Goal: Transaction & Acquisition: Purchase product/service

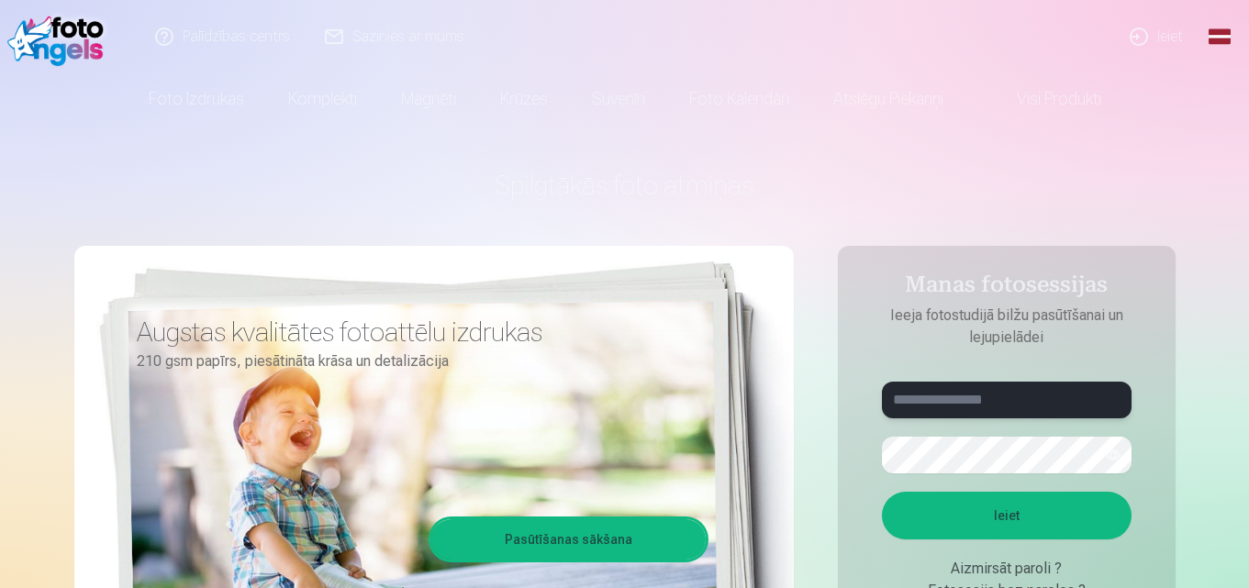
click at [944, 400] on input "text" at bounding box center [1007, 400] width 250 height 37
type input "**********"
click at [882, 492] on button "Ieiet" at bounding box center [1007, 516] width 250 height 48
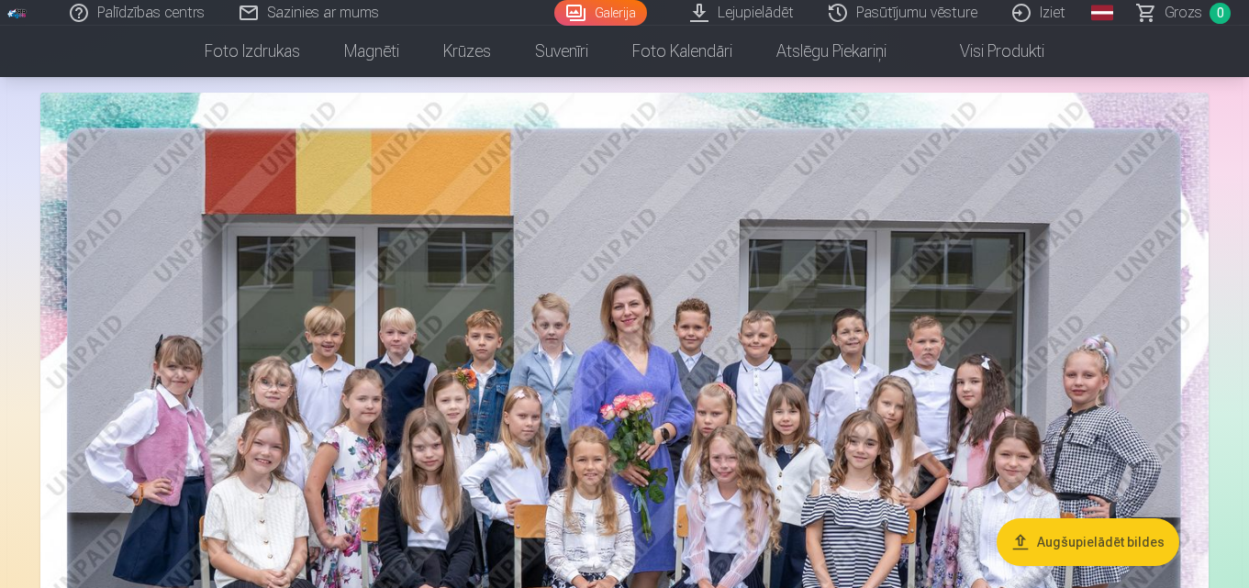
scroll to position [367, 0]
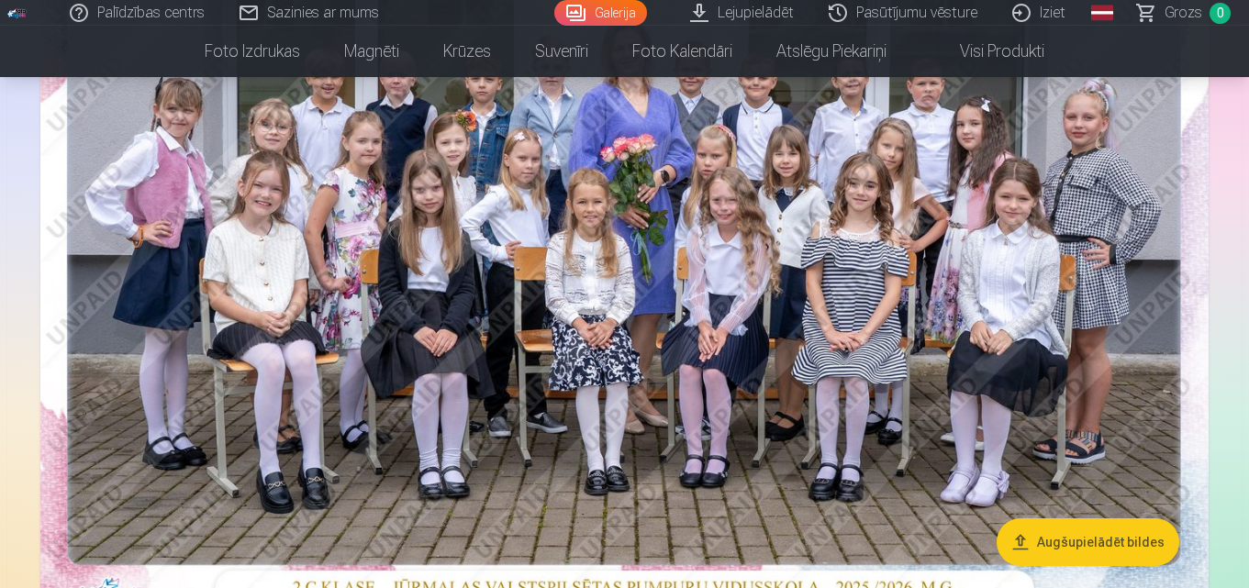
click at [678, 277] on img at bounding box center [624, 224] width 1168 height 779
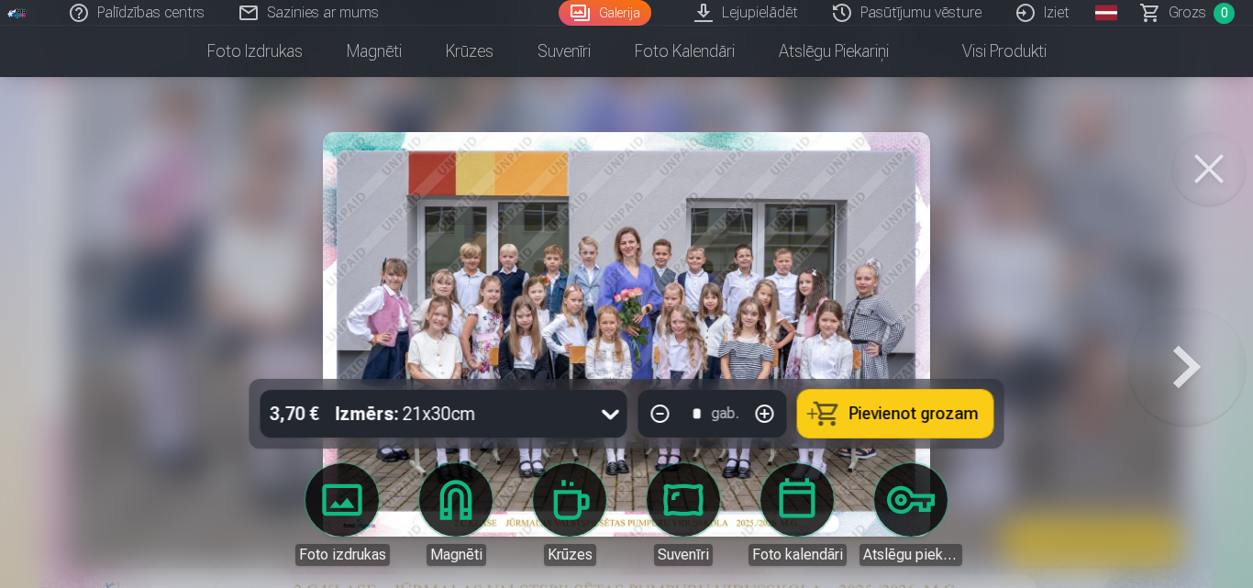
click at [1209, 171] on button at bounding box center [1209, 168] width 73 height 73
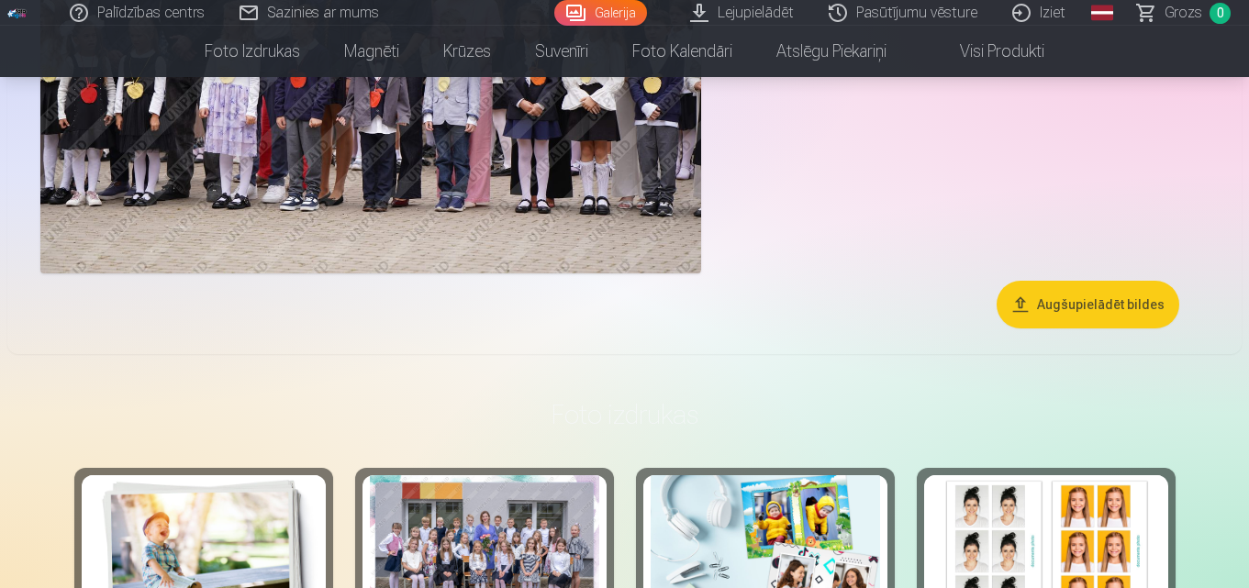
scroll to position [9084, 0]
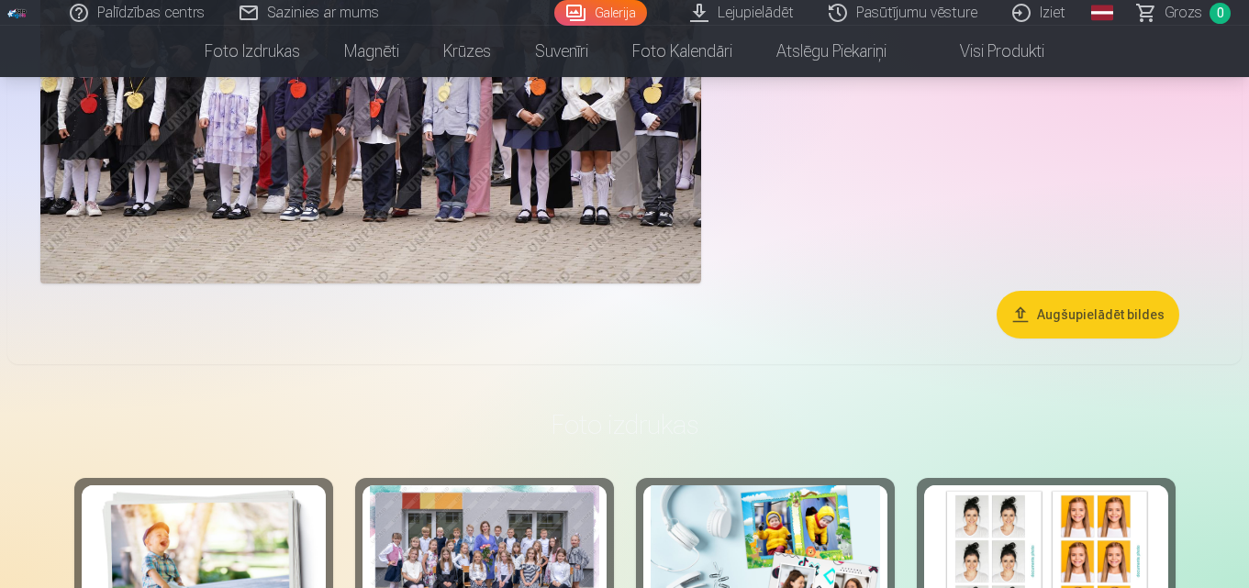
click at [1077, 307] on button "Augšupielādēt bildes" at bounding box center [1087, 315] width 183 height 48
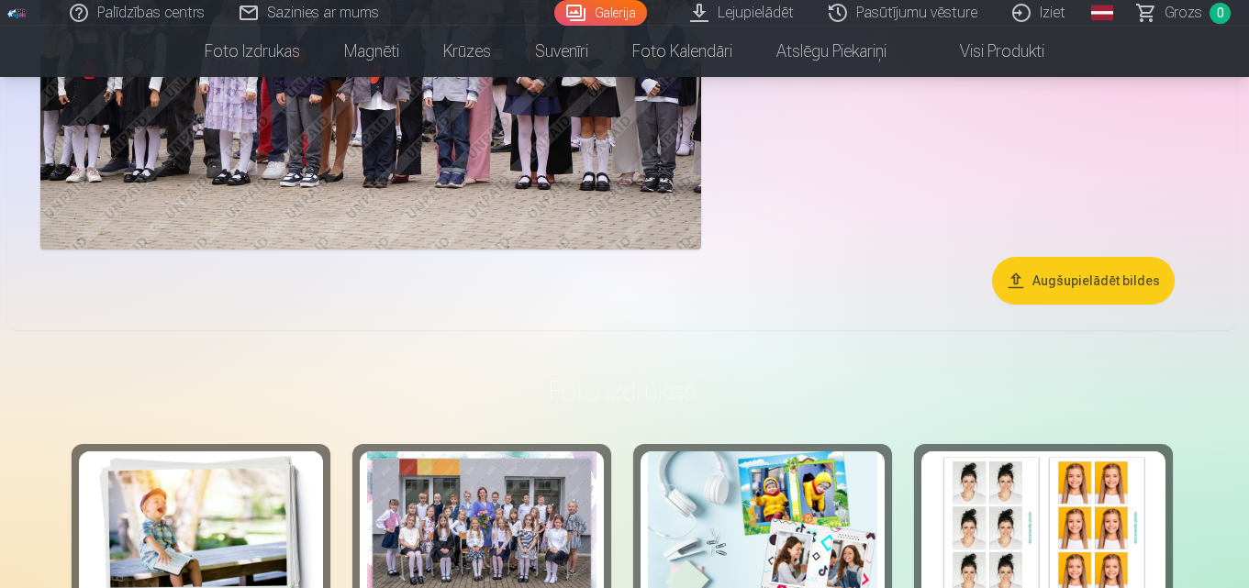
scroll to position [9117, 0]
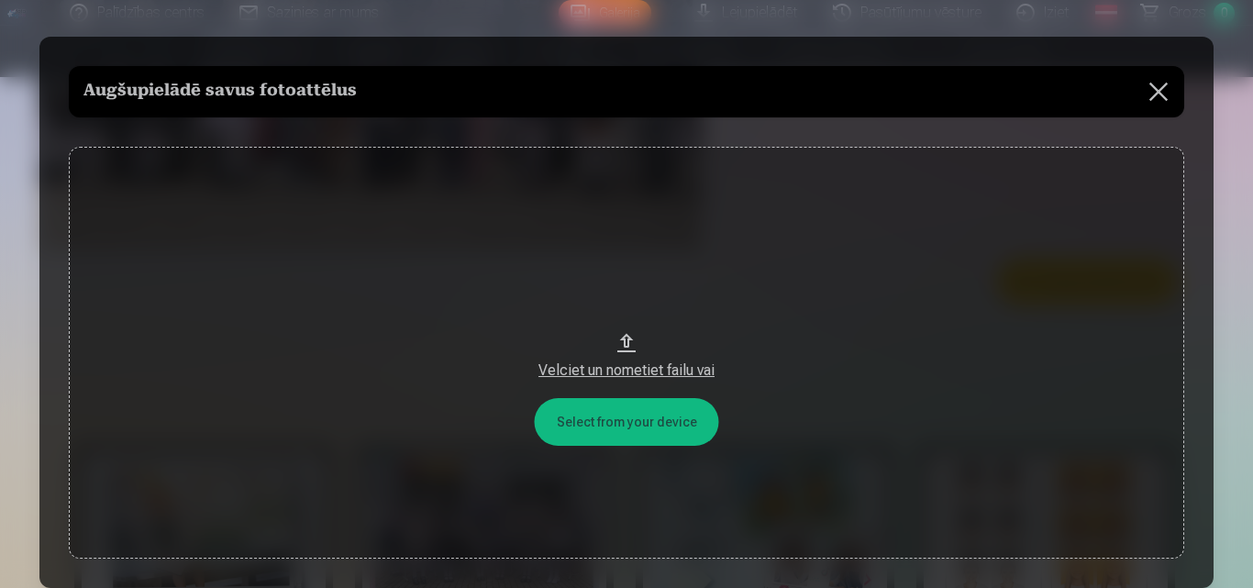
click at [648, 429] on button "Velciet un nometiet failu vai" at bounding box center [627, 353] width 1116 height 412
click at [1160, 96] on button at bounding box center [1158, 91] width 51 height 51
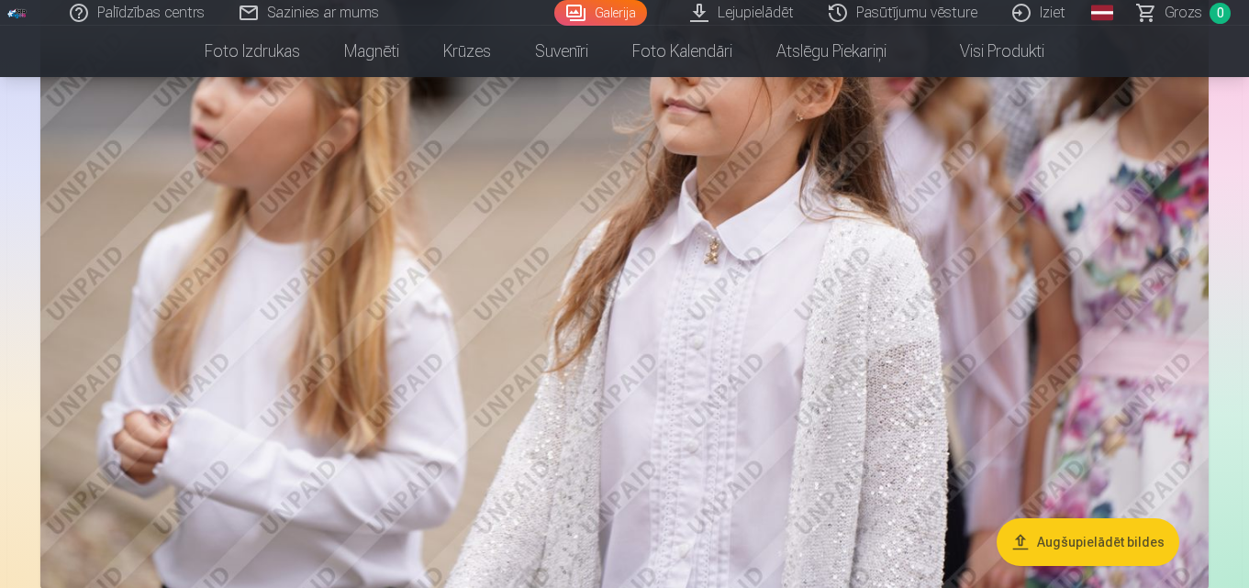
scroll to position [5872, 0]
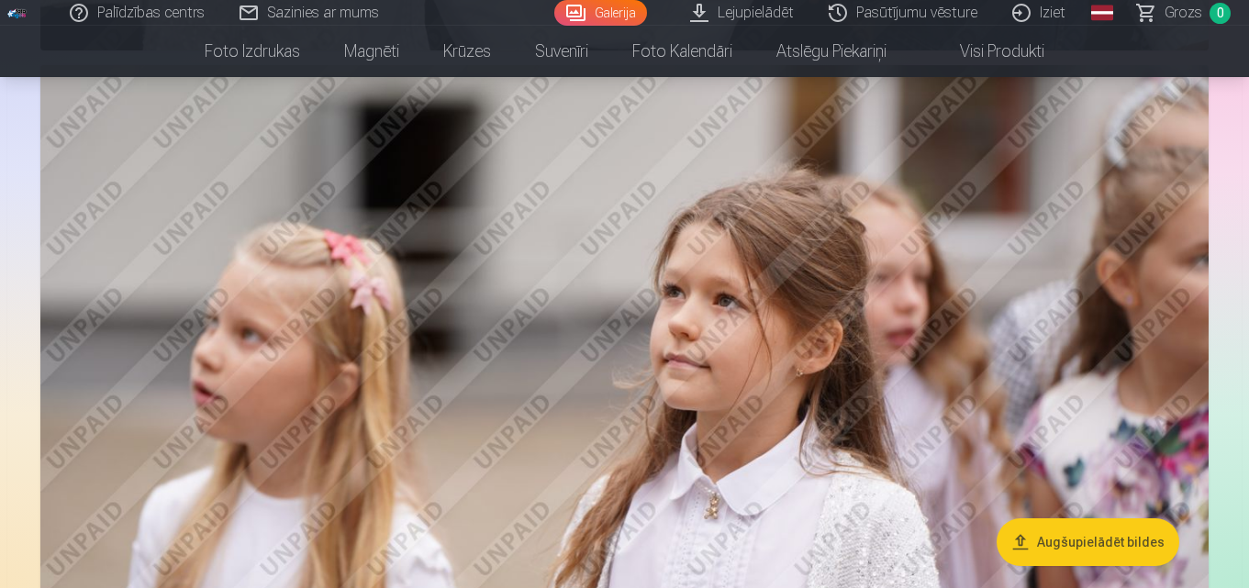
click at [650, 341] on img at bounding box center [624, 454] width 1168 height 778
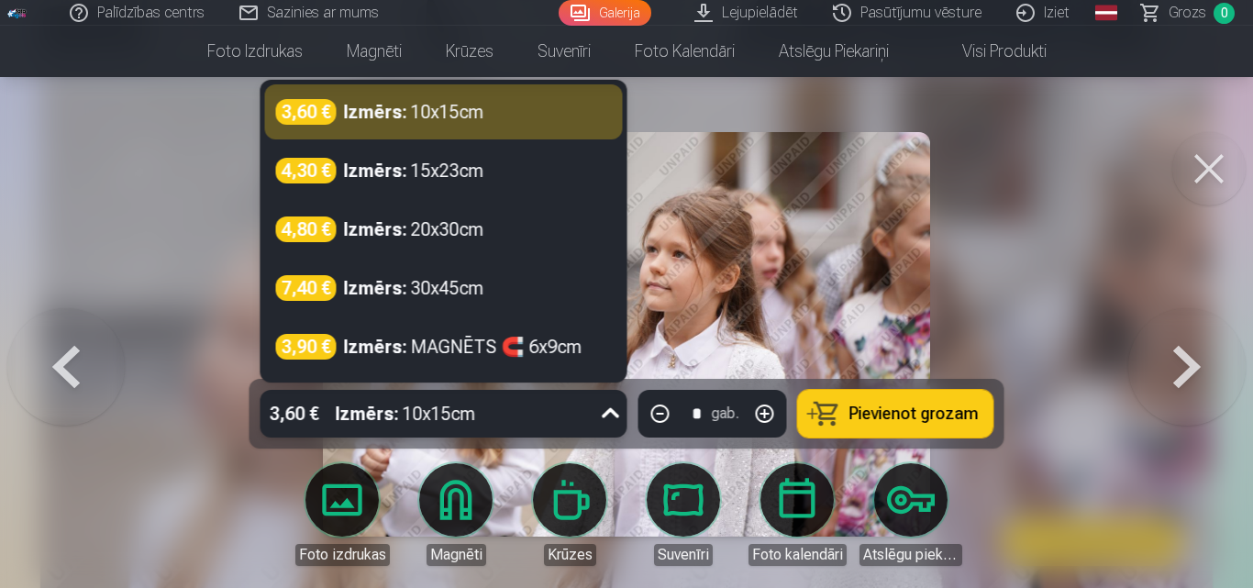
click at [540, 423] on div "3,60 € Izmērs : 10x15cm" at bounding box center [427, 414] width 332 height 48
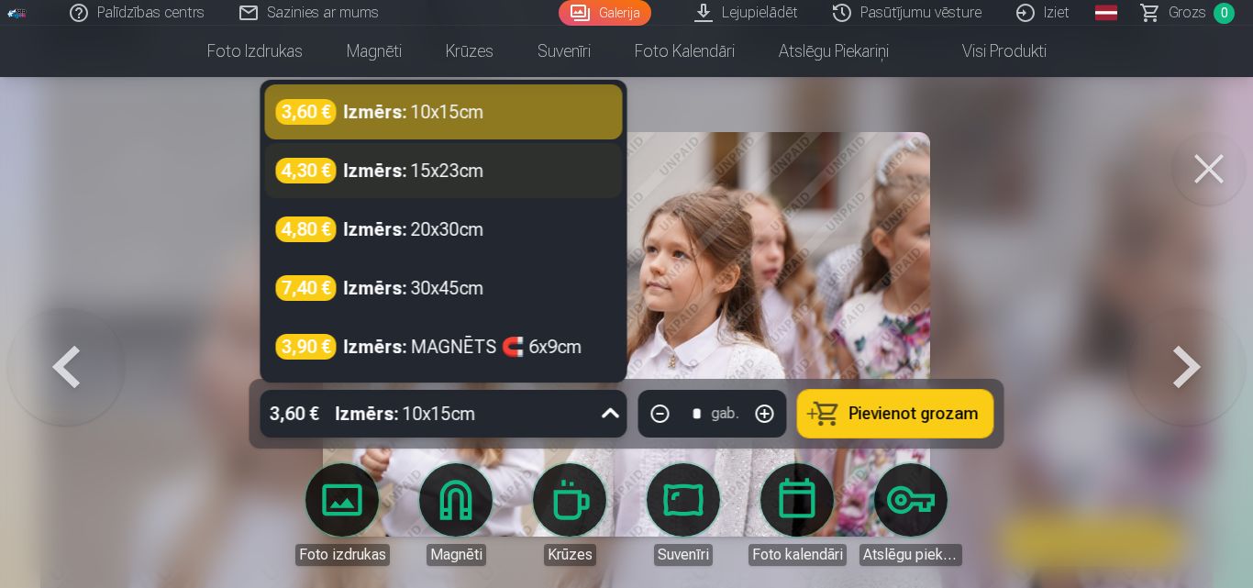
click at [477, 182] on div "Izmērs : 15x23cm" at bounding box center [414, 171] width 140 height 26
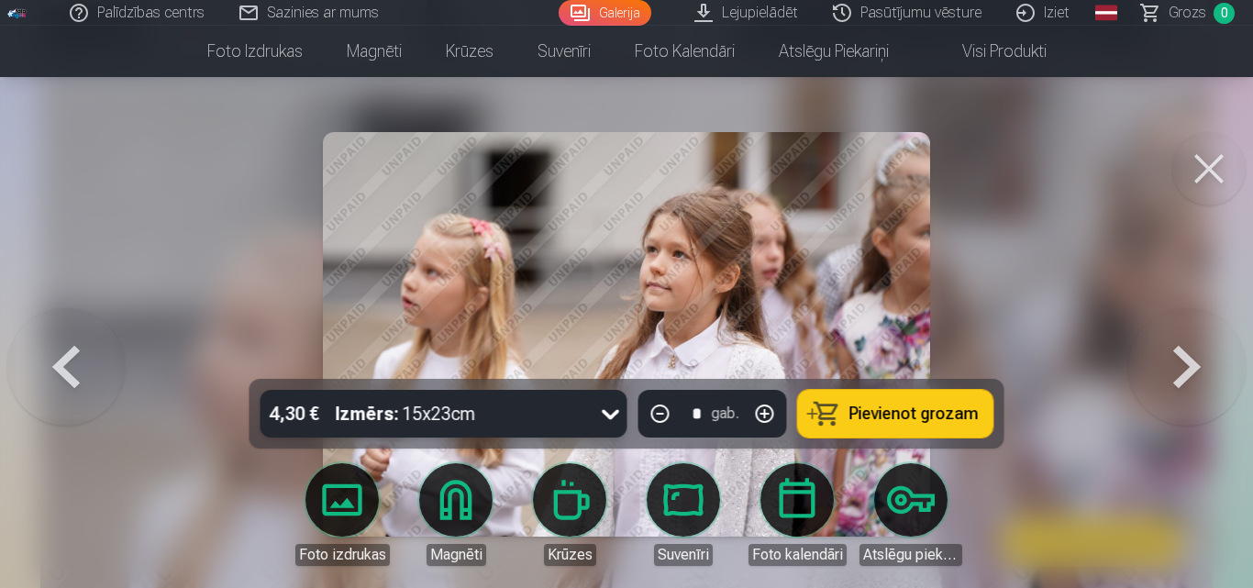
click at [872, 406] on span "Pievienot grozam" at bounding box center [914, 414] width 129 height 17
click at [1200, 163] on button at bounding box center [1209, 168] width 73 height 73
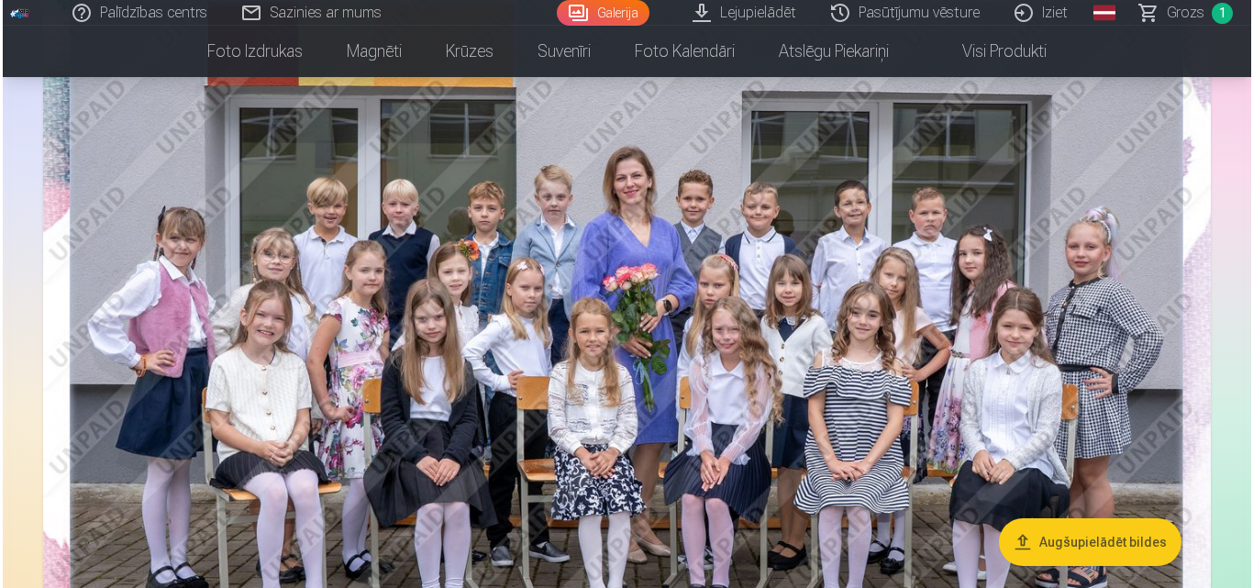
scroll to position [367, 0]
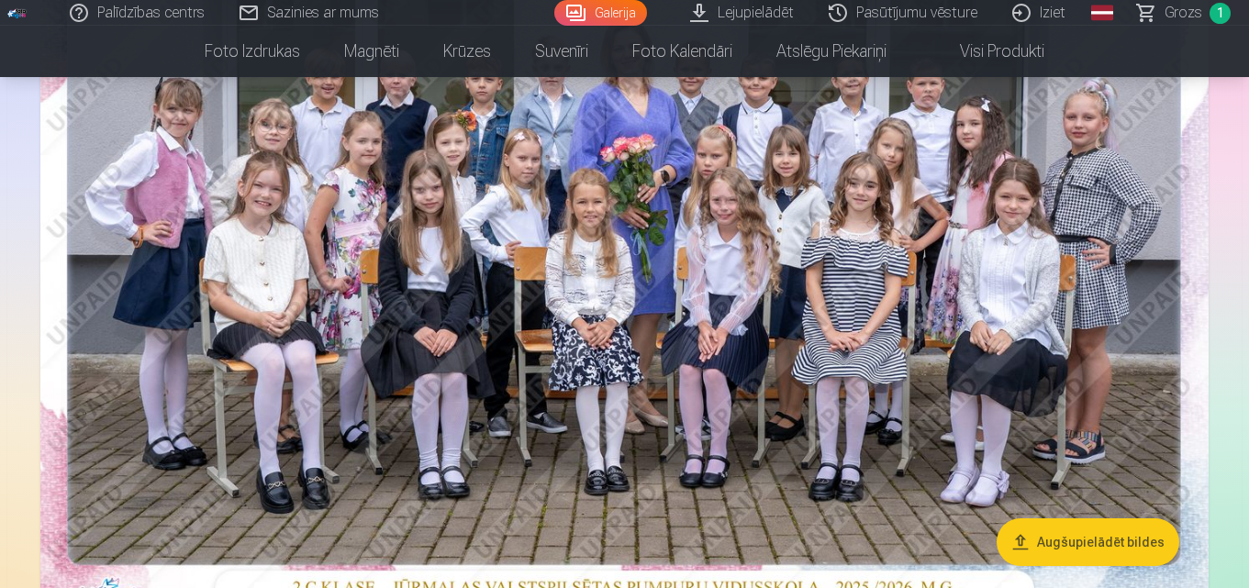
click at [647, 239] on img at bounding box center [624, 224] width 1168 height 779
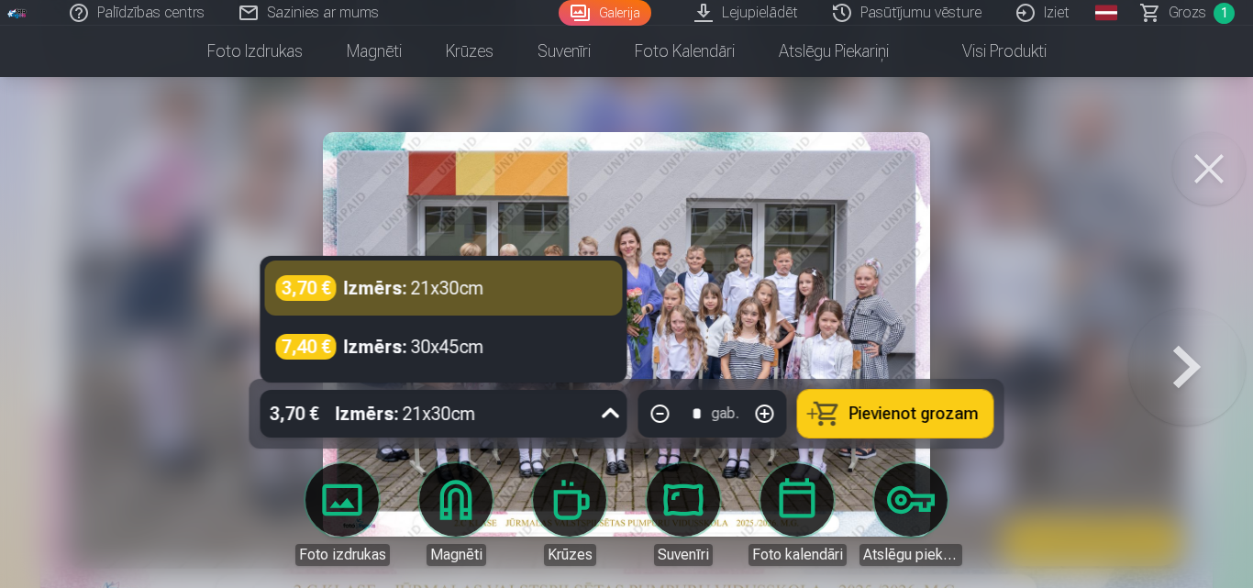
click at [437, 415] on div "Izmērs : 21x30cm" at bounding box center [406, 414] width 140 height 48
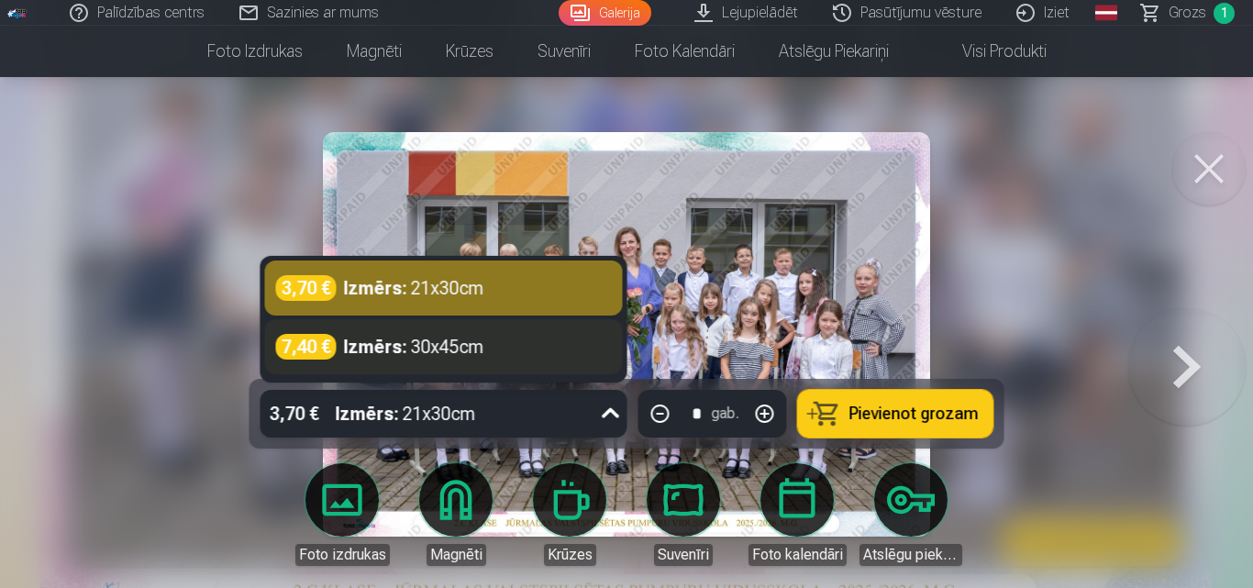
click at [439, 352] on div "Izmērs : 30x45cm" at bounding box center [414, 347] width 140 height 26
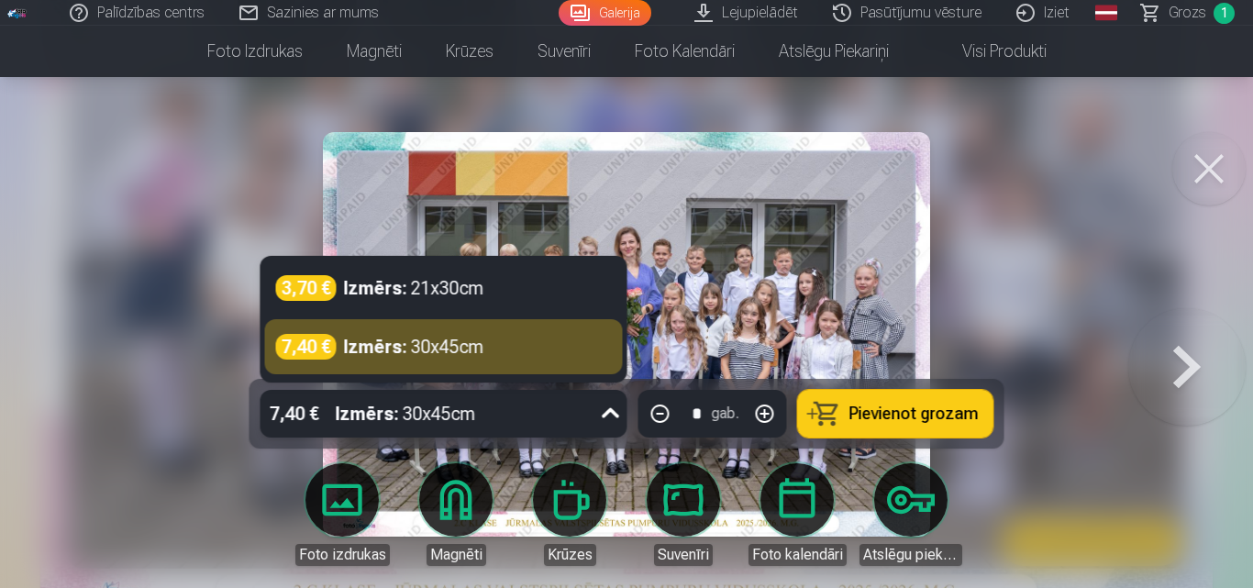
click at [416, 424] on div "Izmērs : 30x45cm" at bounding box center [406, 414] width 140 height 48
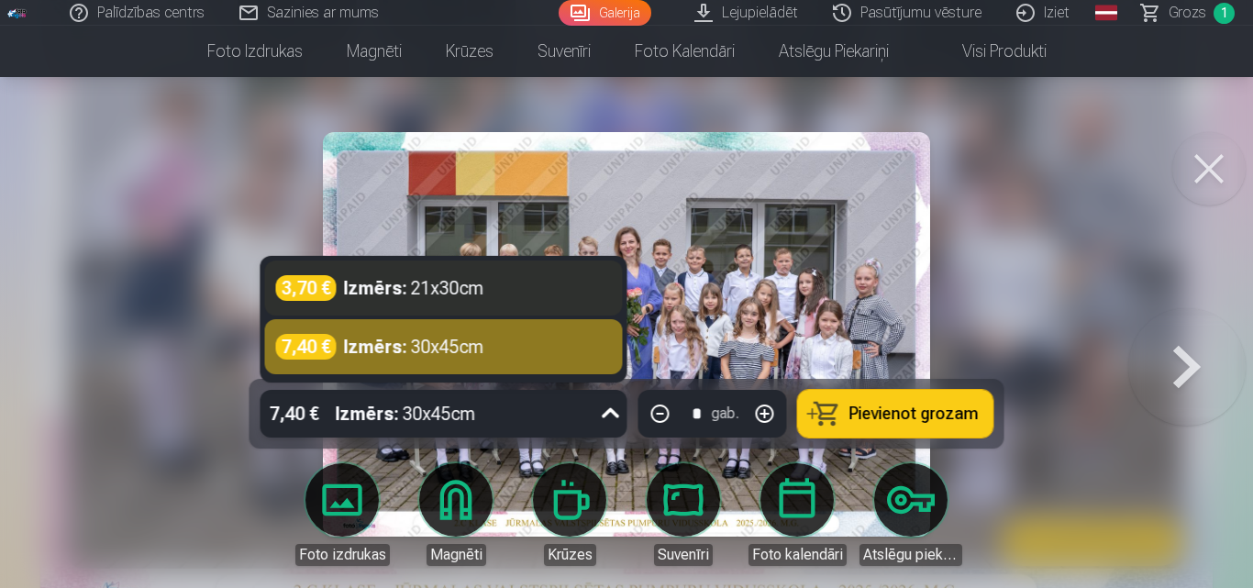
click at [418, 314] on div "3,70 € Izmērs : 21x30cm" at bounding box center [444, 288] width 358 height 55
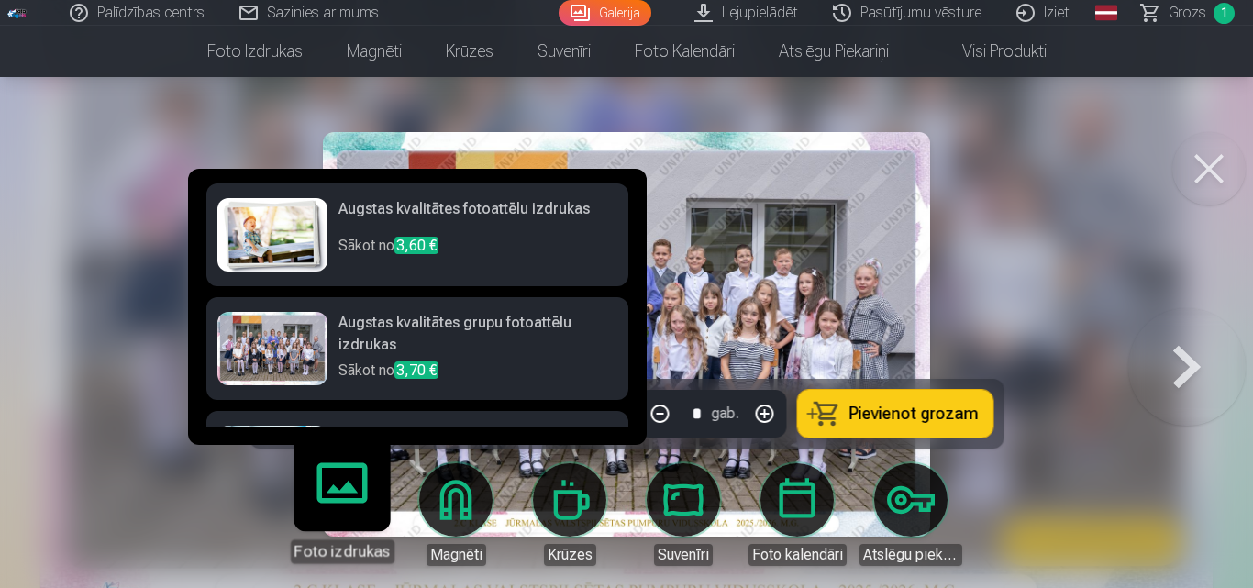
click at [431, 375] on span "3,70 €" at bounding box center [417, 370] width 44 height 17
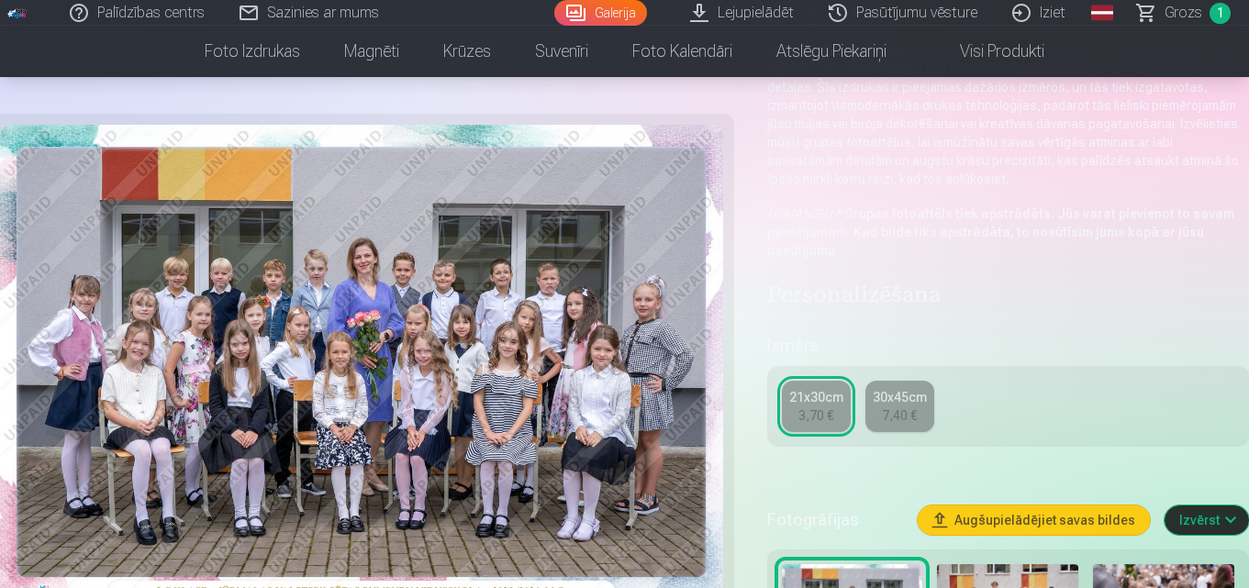
scroll to position [92, 0]
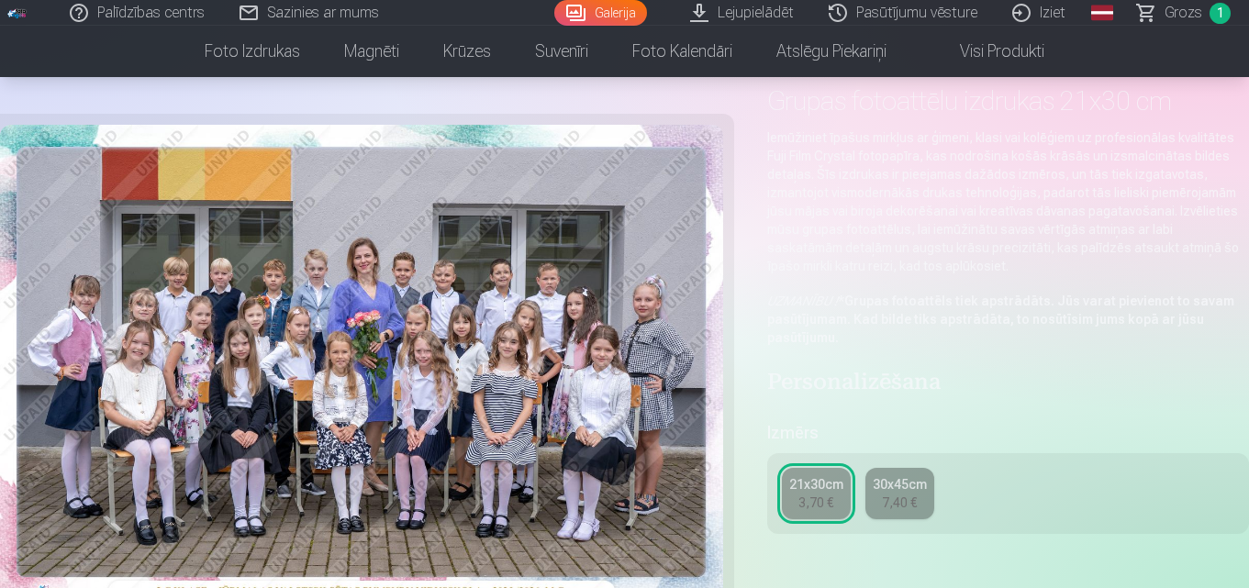
scroll to position [367, 0]
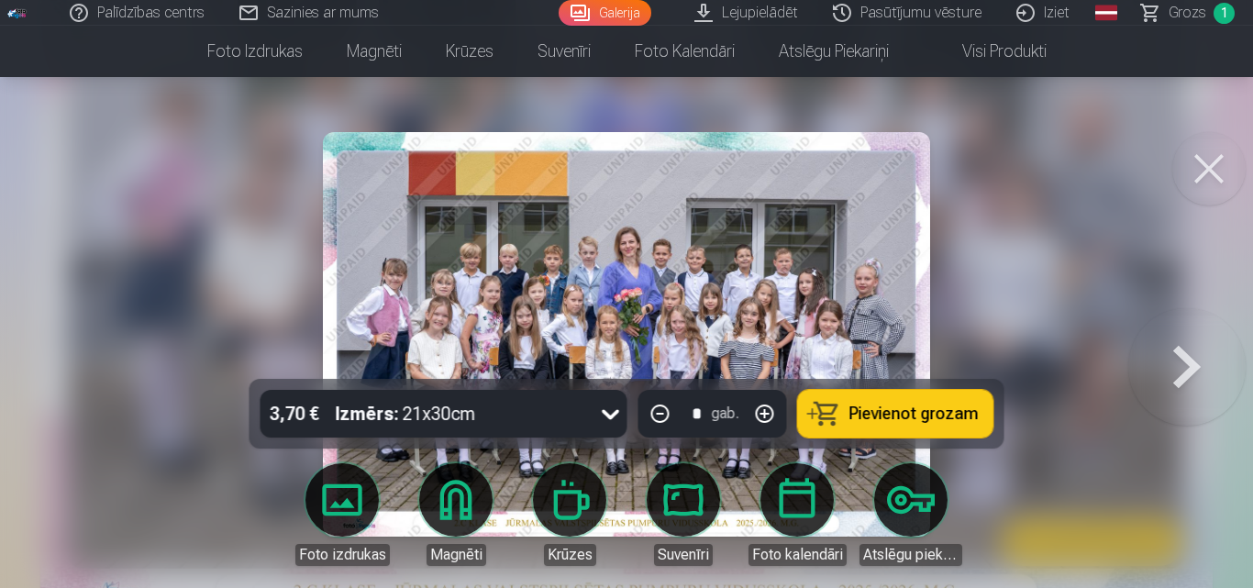
click at [915, 406] on span "Pievienot grozam" at bounding box center [914, 414] width 129 height 17
click at [1214, 166] on button at bounding box center [1209, 168] width 73 height 73
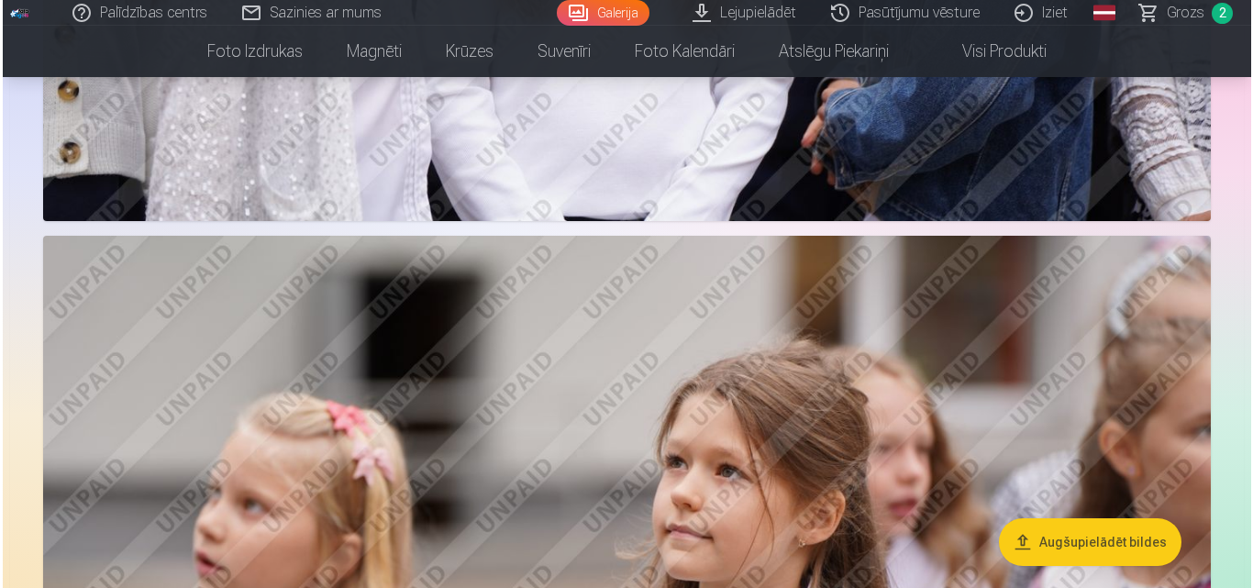
scroll to position [5780, 0]
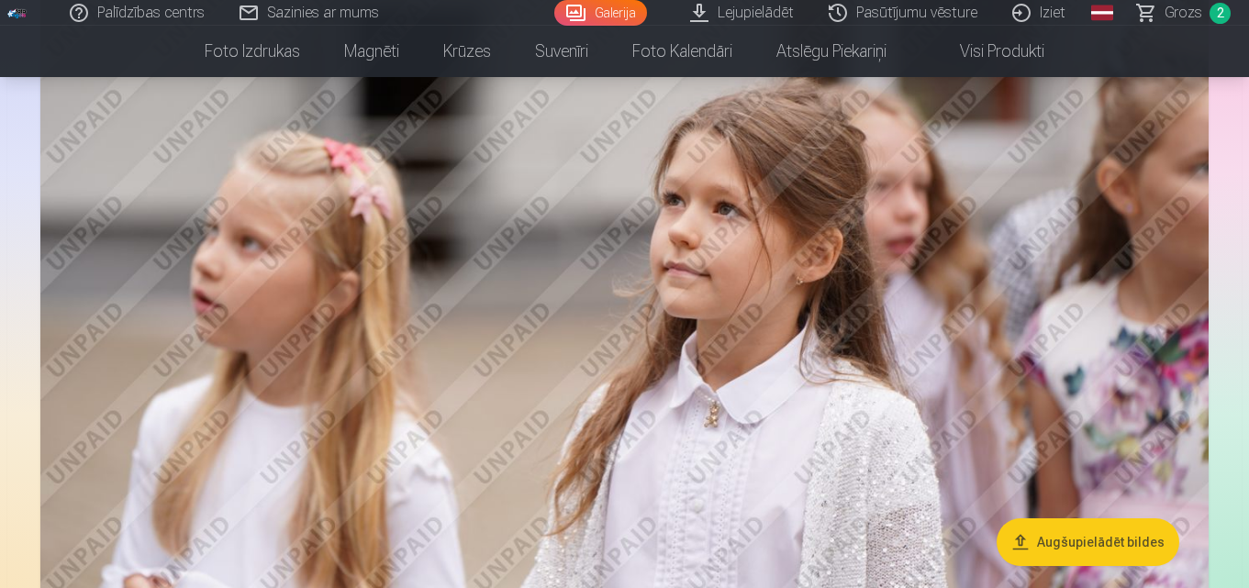
click at [689, 354] on img at bounding box center [624, 362] width 1168 height 778
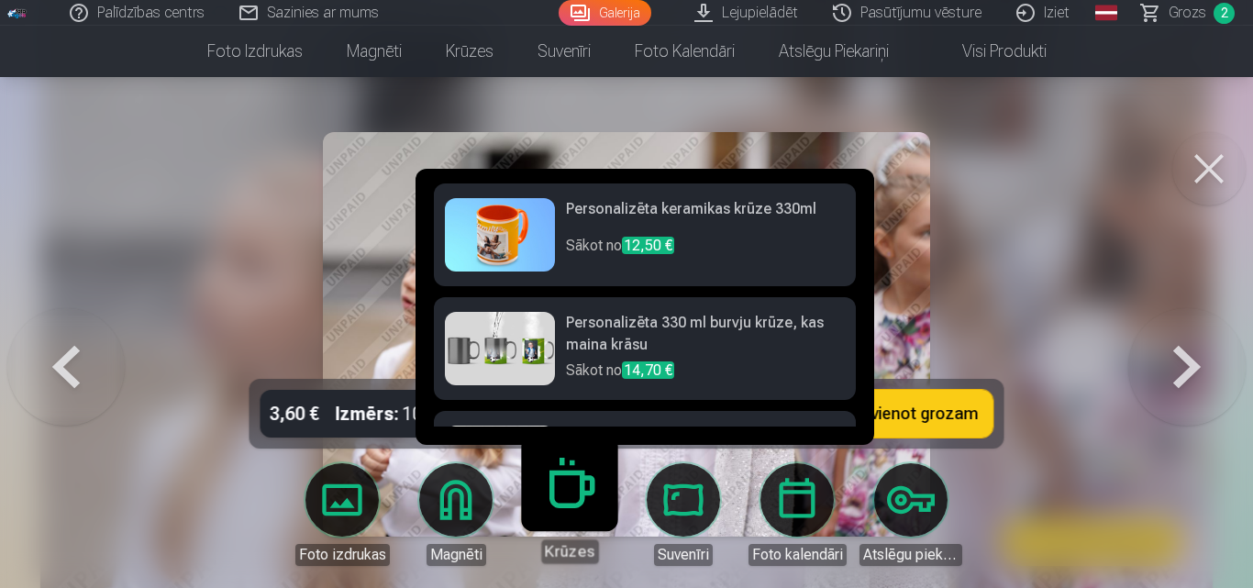
click at [559, 517] on link "Krūzes" at bounding box center [569, 507] width 113 height 113
click at [655, 211] on h6 "Personalizēta keramikas krūze 330ml" at bounding box center [705, 216] width 279 height 37
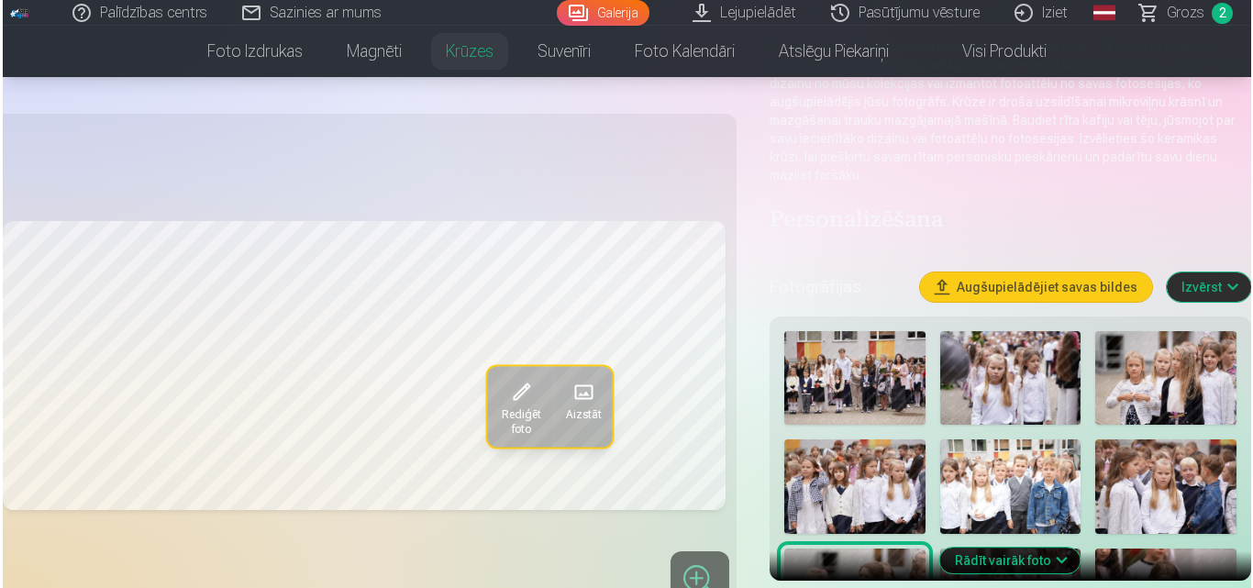
scroll to position [184, 0]
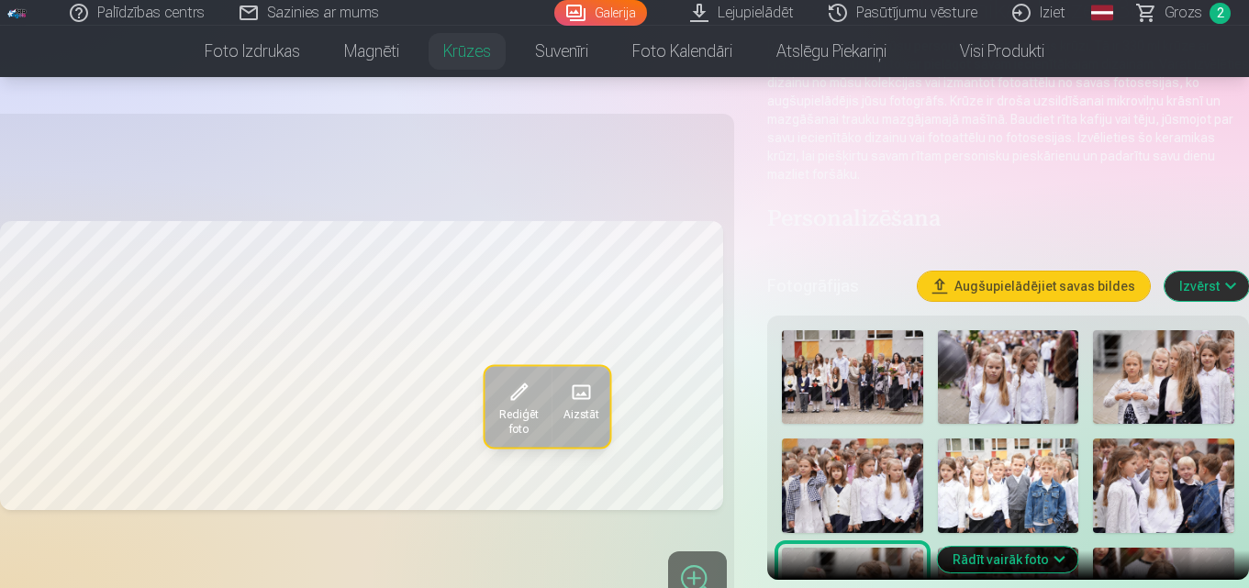
click at [526, 425] on span "Rediģēt foto" at bounding box center [517, 421] width 45 height 29
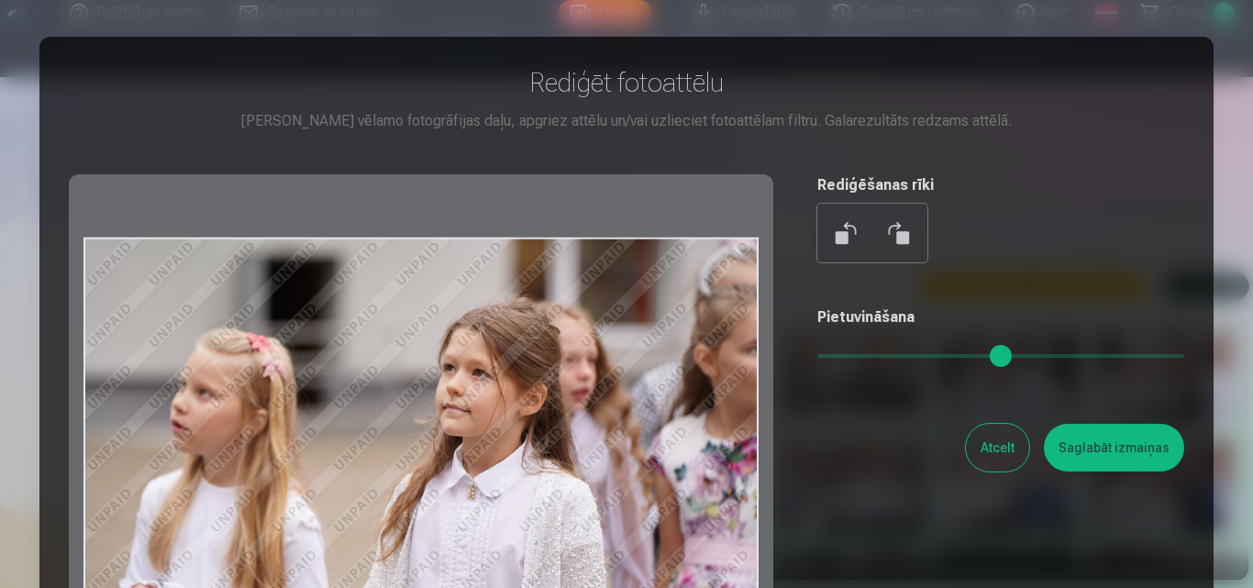
drag, startPoint x: 653, startPoint y: 363, endPoint x: 558, endPoint y: 386, distance: 98.1
click at [556, 389] on div at bounding box center [421, 462] width 705 height 576
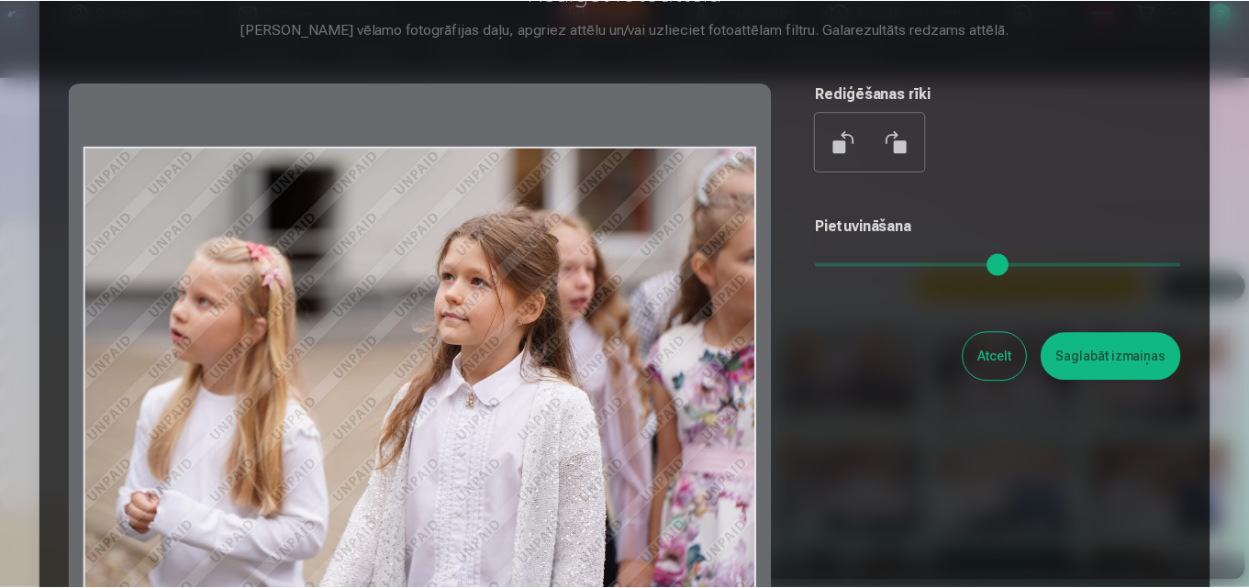
scroll to position [92, 0]
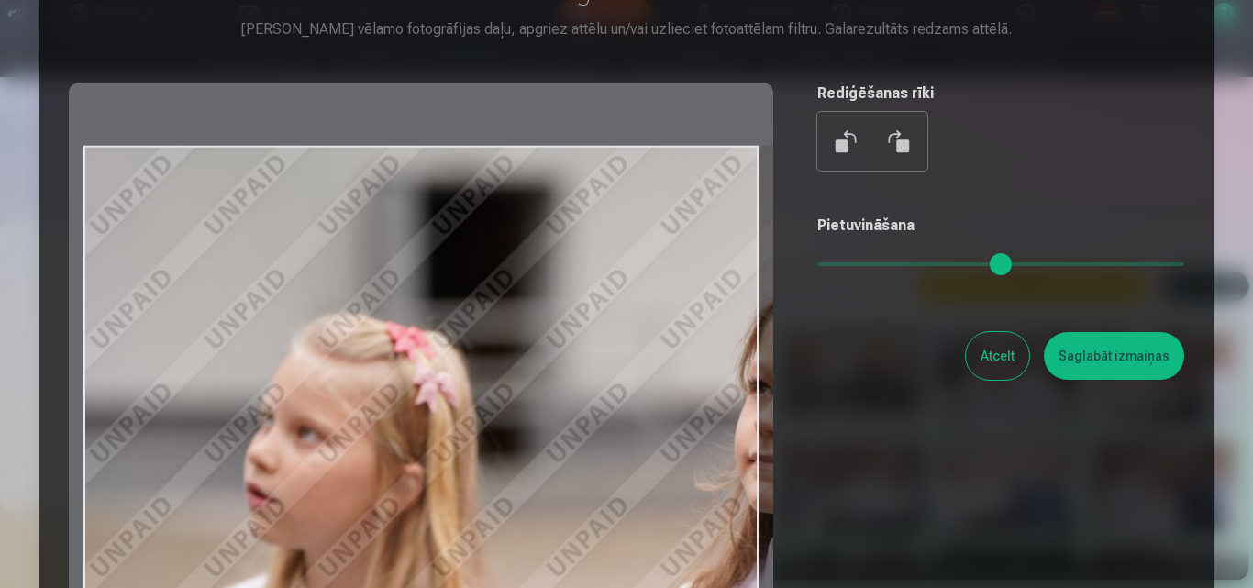
drag, startPoint x: 833, startPoint y: 267, endPoint x: 873, endPoint y: 266, distance: 39.5
click at [873, 266] on input "range" at bounding box center [1001, 264] width 367 height 4
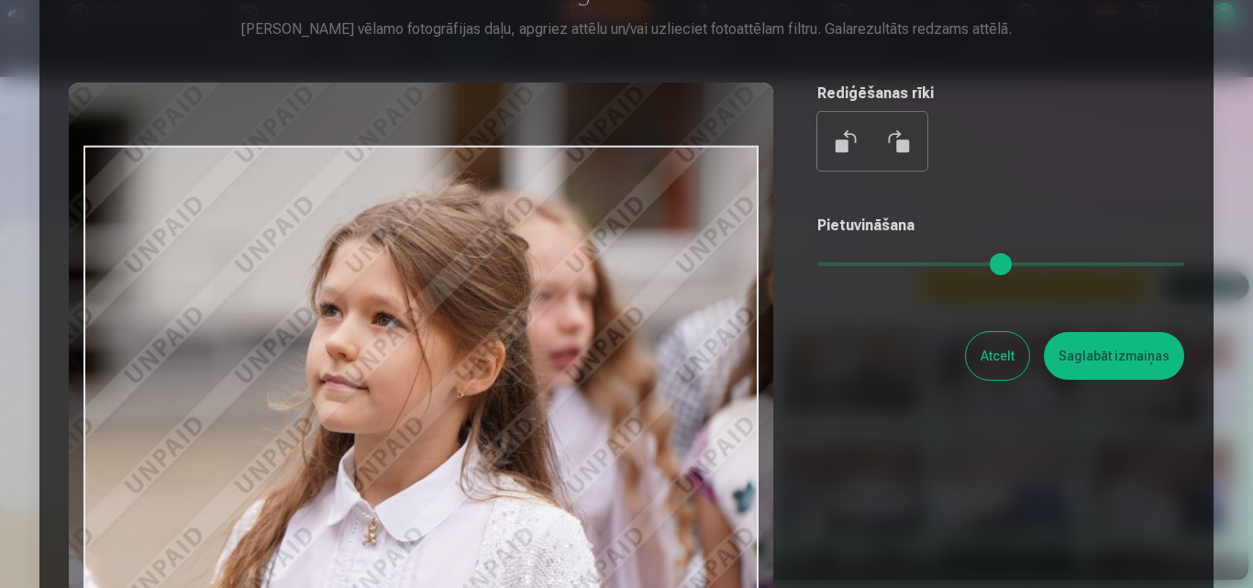
drag, startPoint x: 641, startPoint y: 377, endPoint x: 235, endPoint y: 308, distance: 412.3
click at [235, 308] on div at bounding box center [421, 371] width 705 height 576
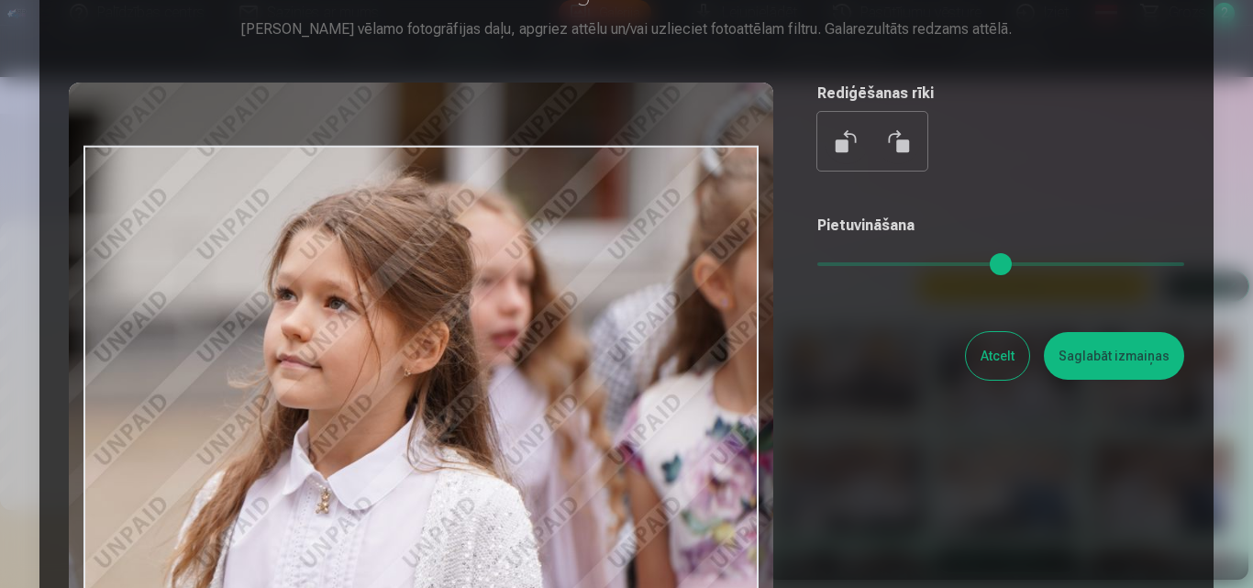
drag, startPoint x: 874, startPoint y: 264, endPoint x: 862, endPoint y: 262, distance: 12.1
click at [862, 262] on input "range" at bounding box center [1001, 264] width 367 height 4
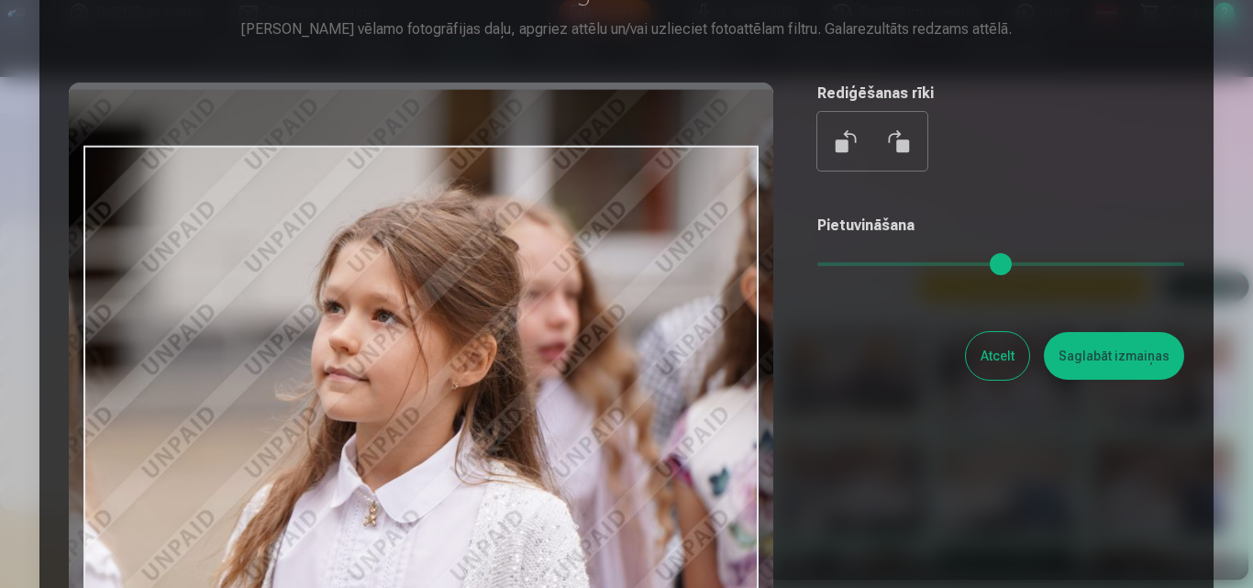
type input "****"
drag, startPoint x: 579, startPoint y: 404, endPoint x: 628, endPoint y: 417, distance: 50.3
click at [628, 417] on div at bounding box center [421, 371] width 705 height 576
click at [1129, 370] on button "Saglabāt izmaiņas" at bounding box center [1114, 356] width 140 height 48
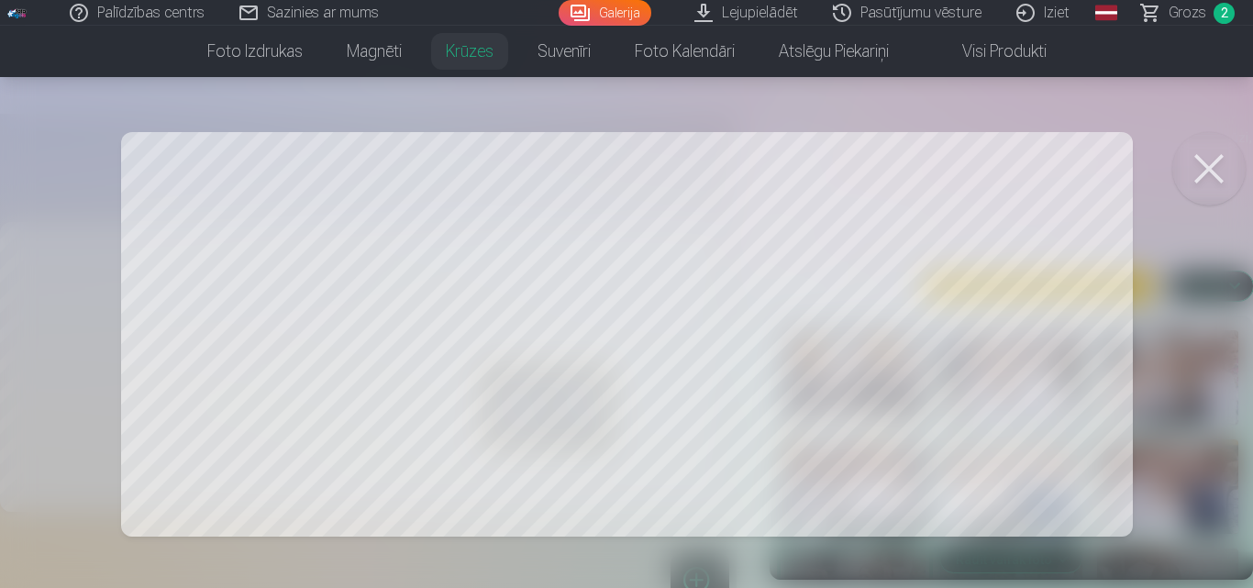
click at [1210, 167] on button at bounding box center [1209, 168] width 73 height 73
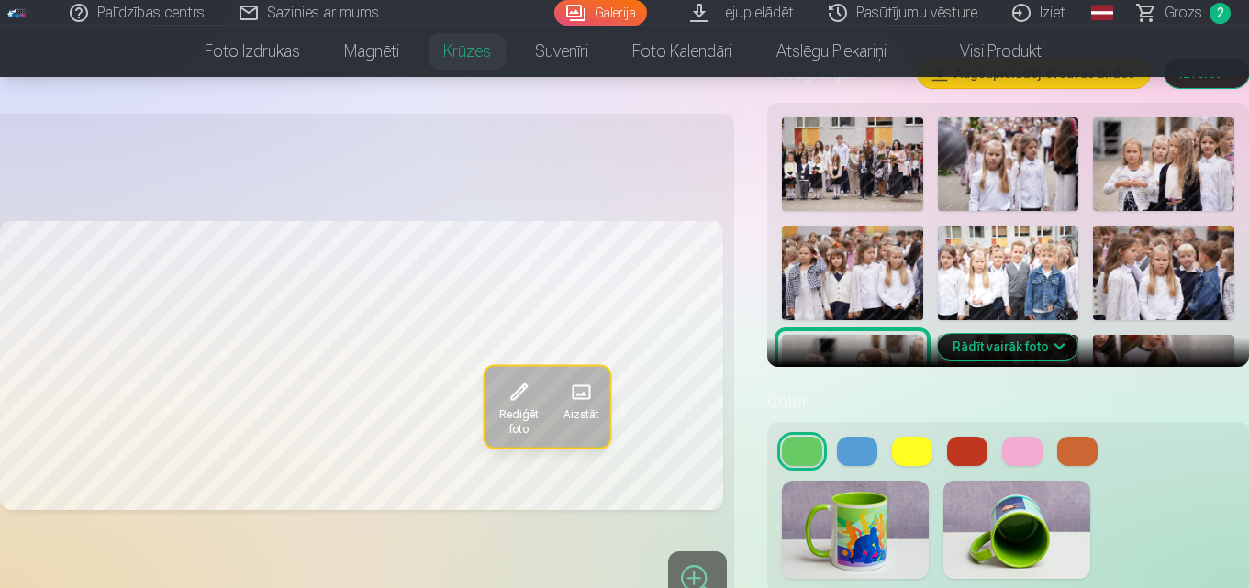
scroll to position [459, 0]
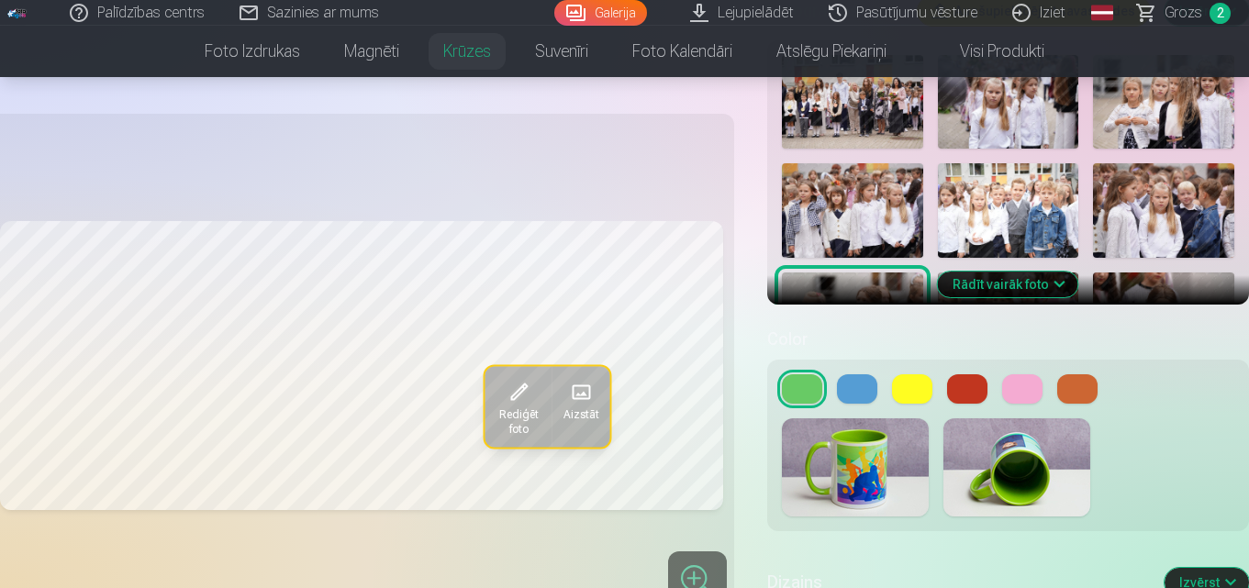
click at [858, 391] on button at bounding box center [857, 388] width 40 height 29
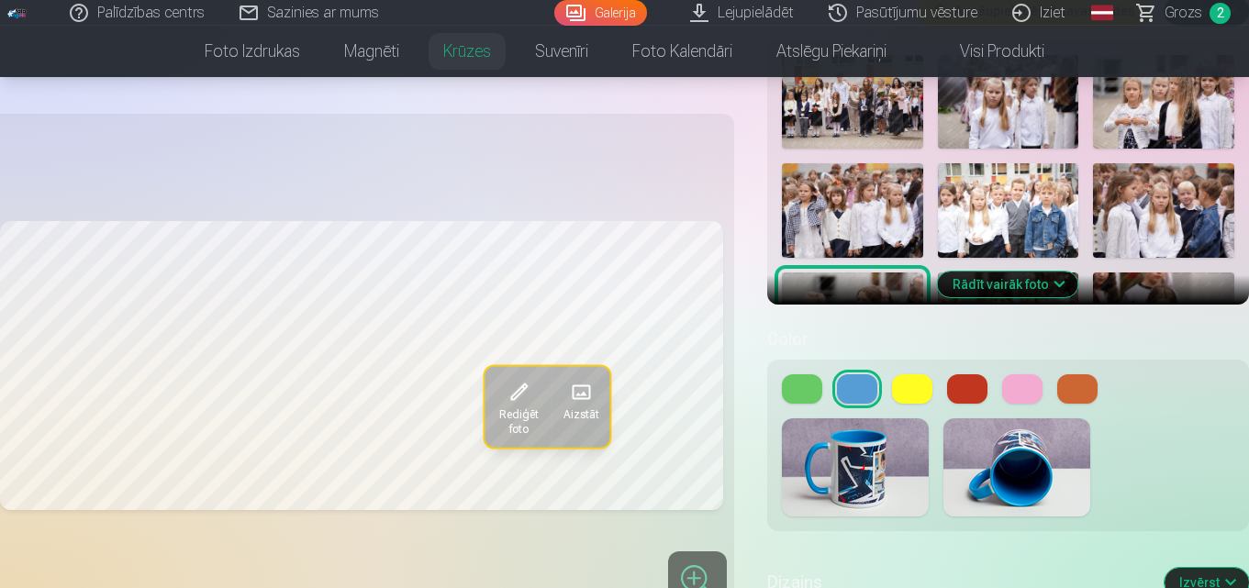
click at [914, 394] on button at bounding box center [912, 388] width 40 height 29
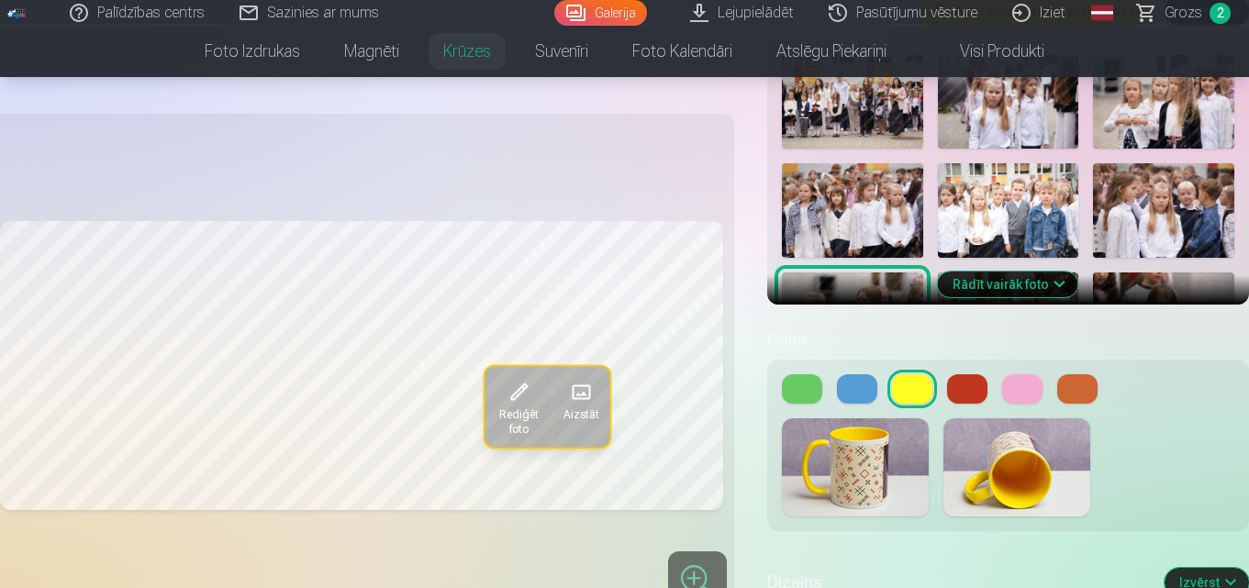
click at [1016, 390] on button at bounding box center [1022, 388] width 40 height 29
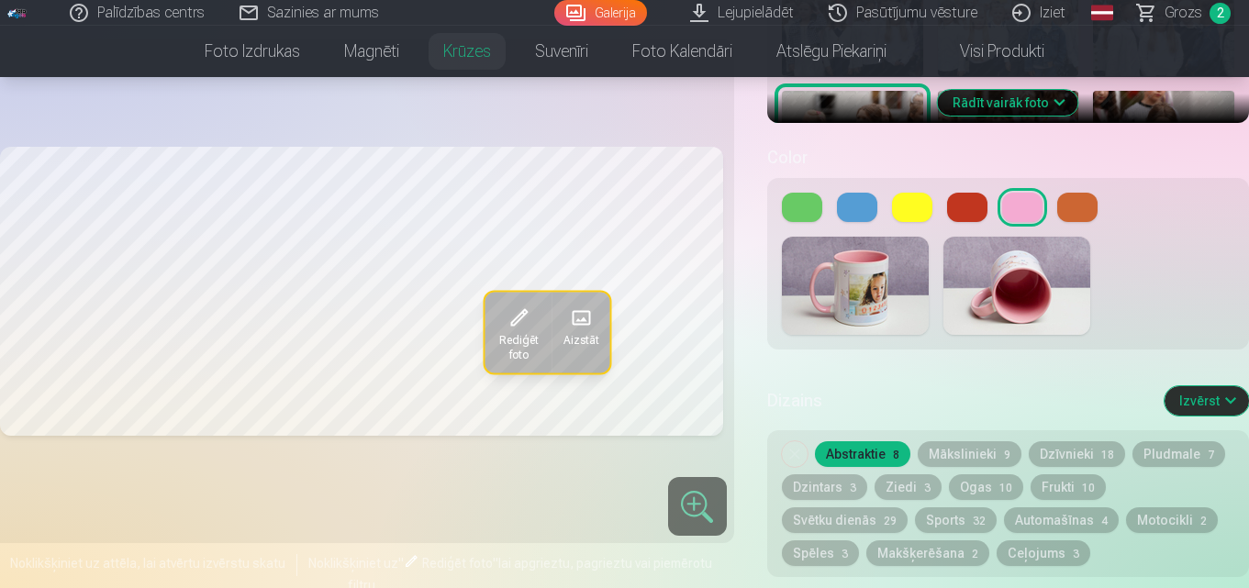
scroll to position [642, 0]
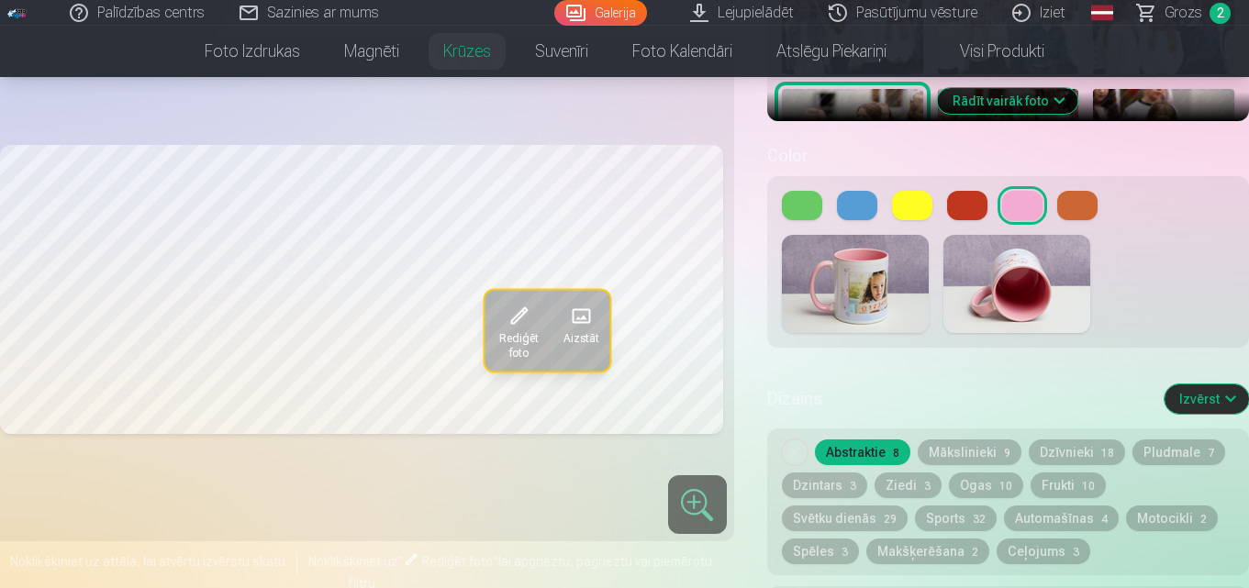
click at [980, 458] on button "Mākslinieki 9" at bounding box center [970, 452] width 104 height 26
click at [1050, 449] on button "Dzīvnieki 18" at bounding box center [1077, 452] width 96 height 26
click at [853, 454] on button "Abstraktie 8" at bounding box center [862, 452] width 95 height 26
click at [856, 205] on button at bounding box center [857, 205] width 40 height 29
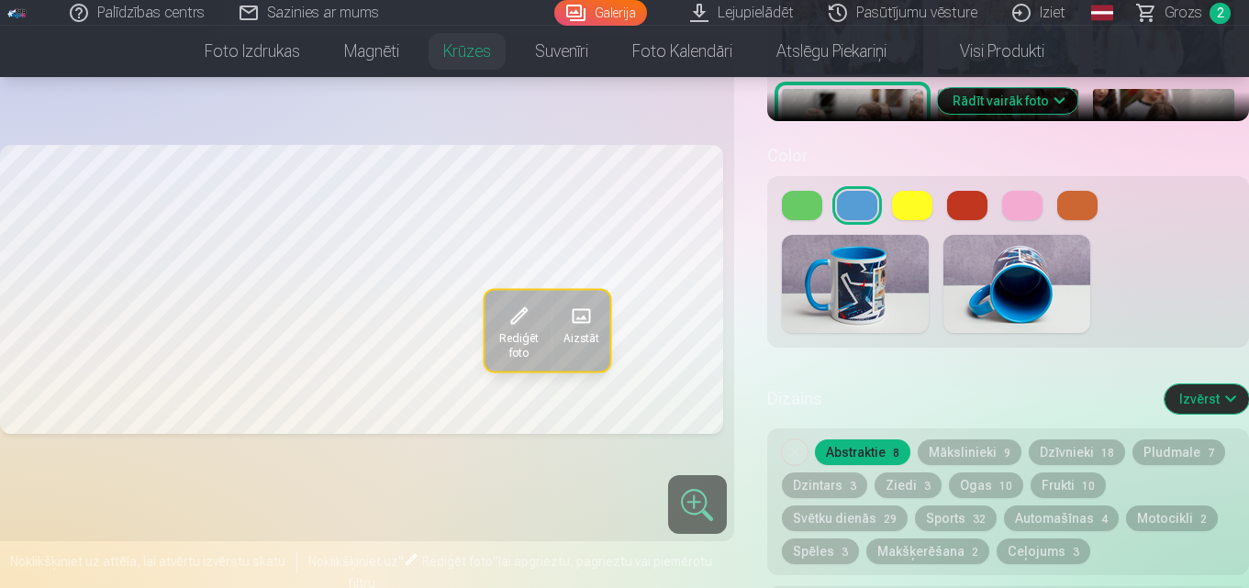
click at [1018, 208] on button at bounding box center [1022, 205] width 40 height 29
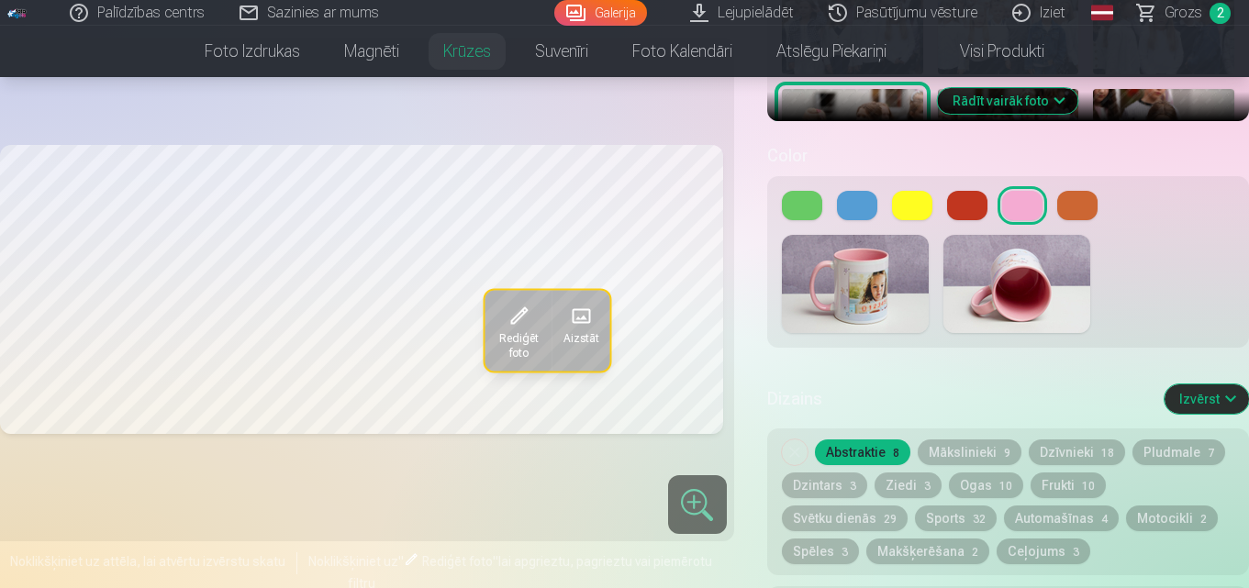
click at [1205, 406] on button "Izvērst" at bounding box center [1206, 398] width 84 height 29
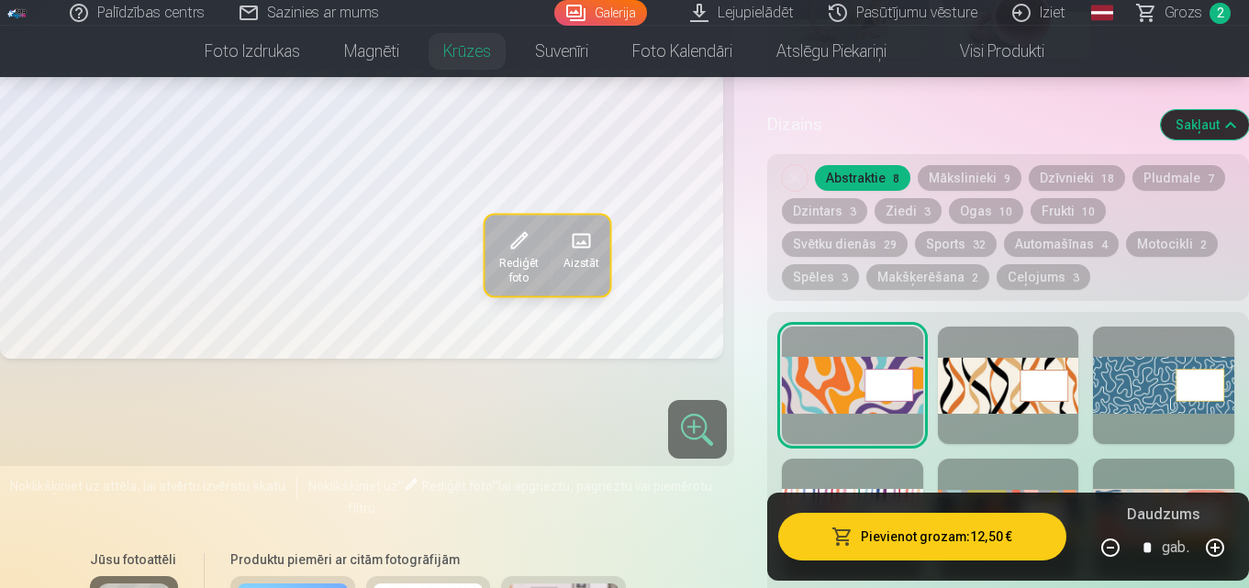
scroll to position [918, 0]
click at [996, 368] on div at bounding box center [1008, 384] width 141 height 117
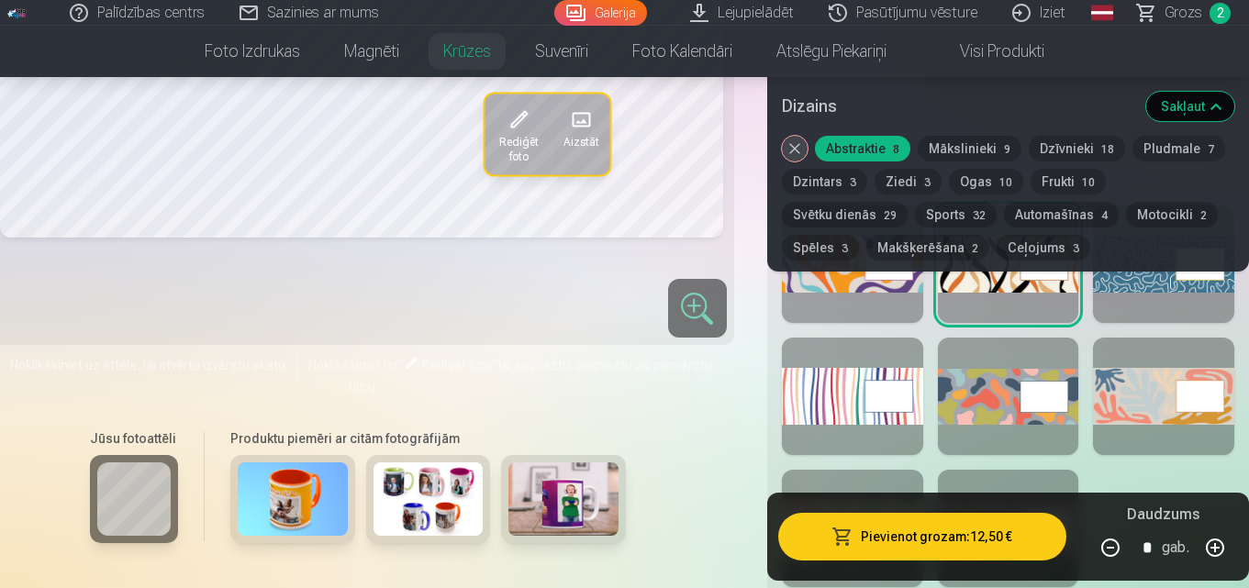
scroll to position [1009, 0]
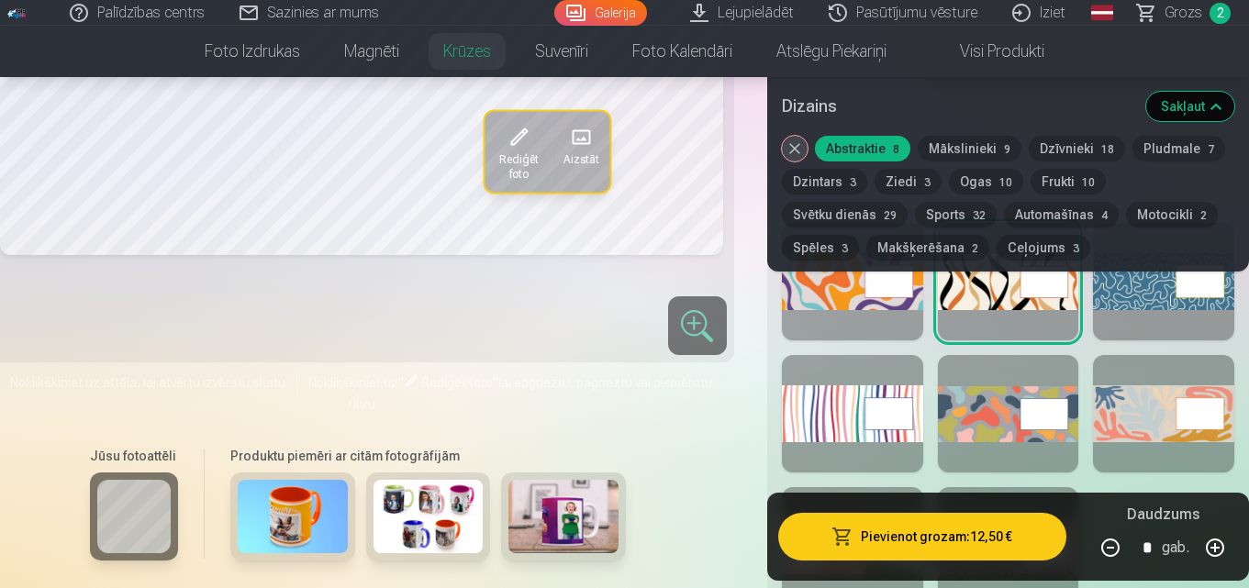
click at [1121, 406] on div at bounding box center [1163, 413] width 141 height 117
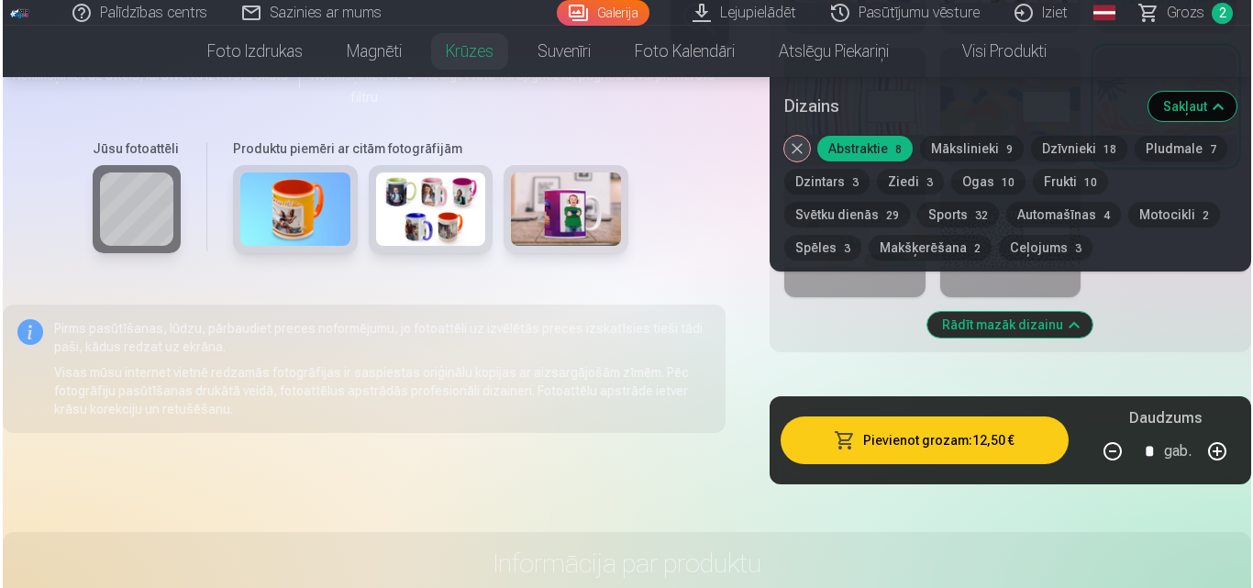
scroll to position [1285, 0]
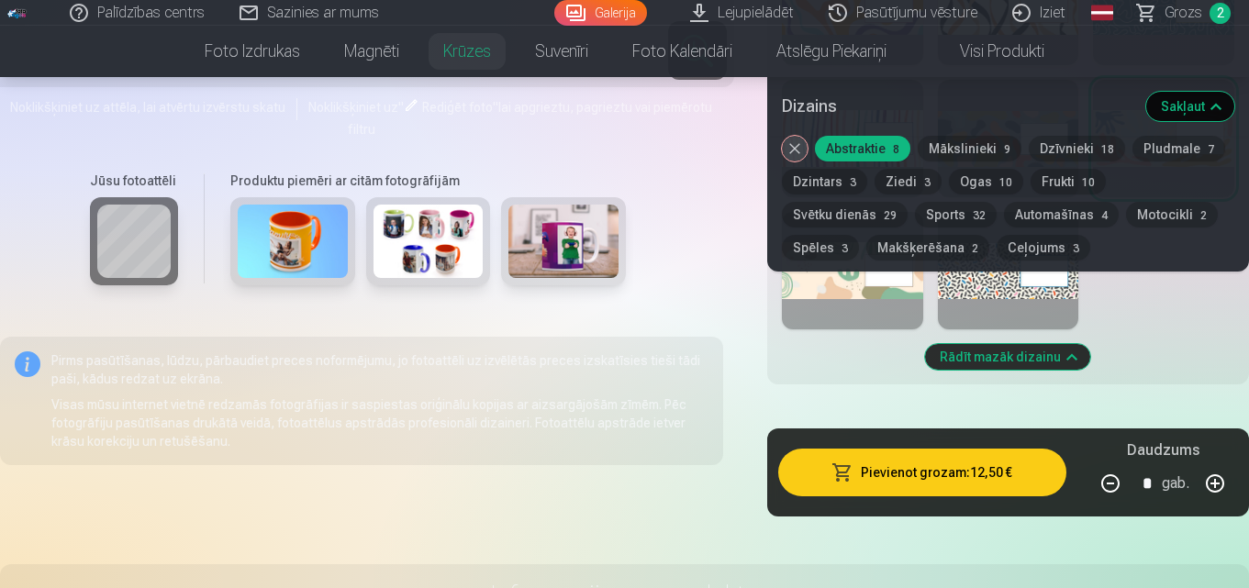
click at [987, 465] on button "Pievienot grozam : 12,50 €" at bounding box center [922, 473] width 288 height 48
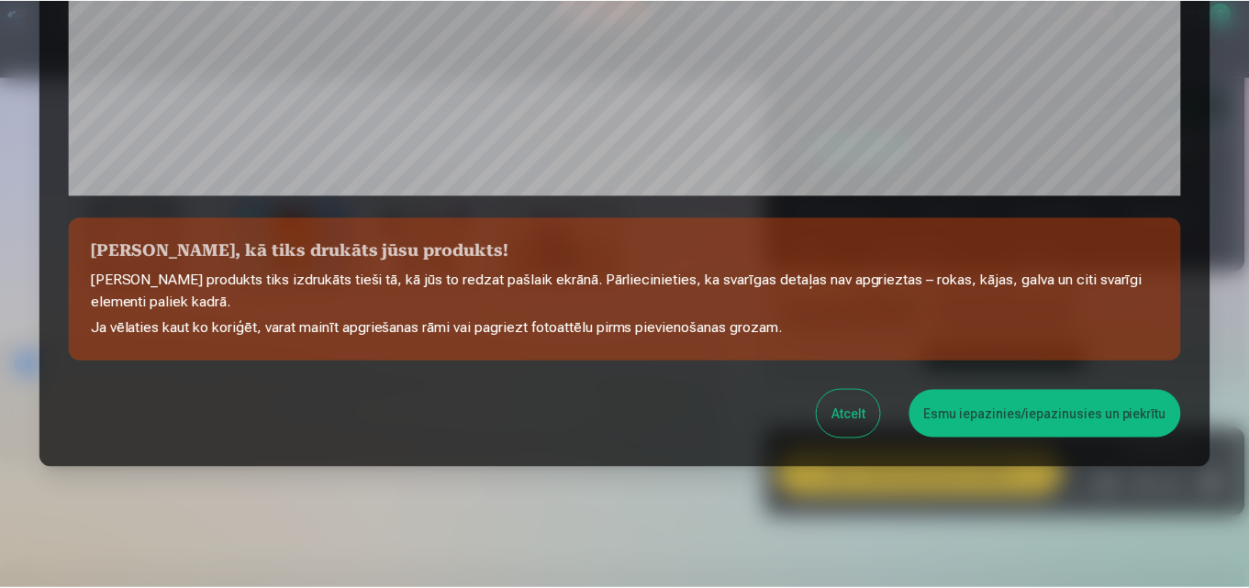
scroll to position [733, 0]
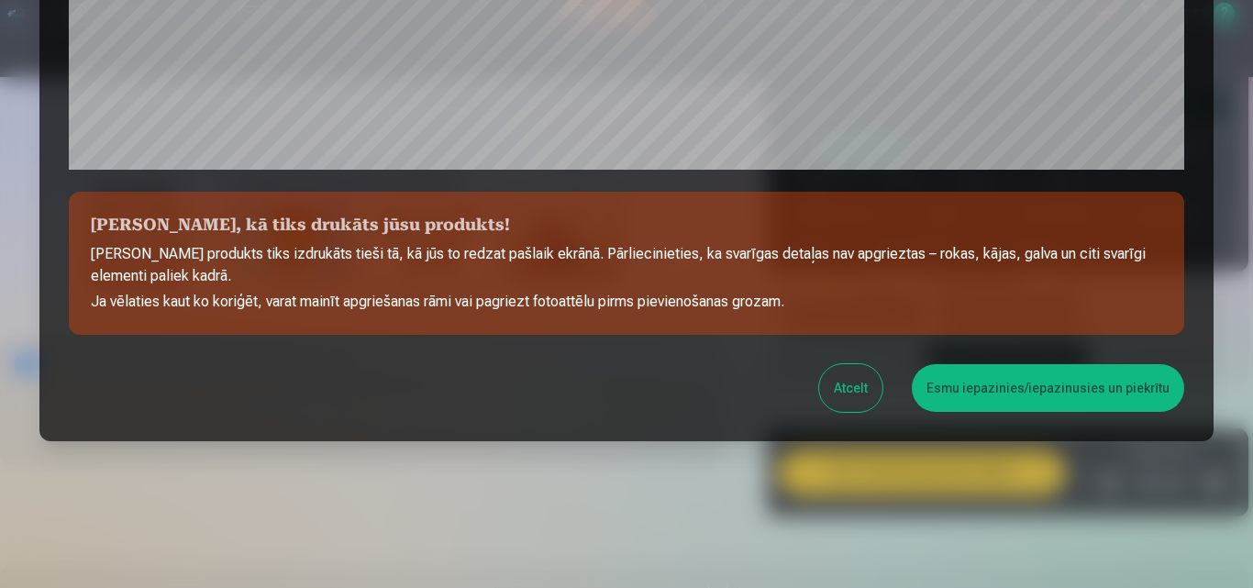
click at [1020, 395] on button "Esmu iepazinies/iepazinusies un piekrītu" at bounding box center [1048, 388] width 273 height 48
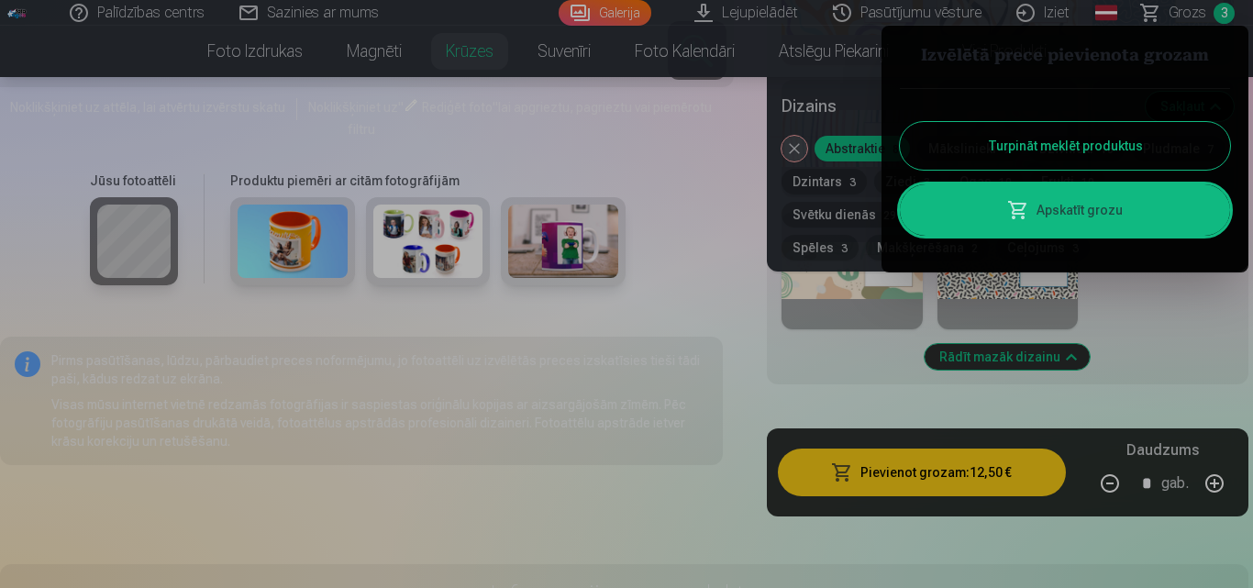
click at [1107, 217] on link "Apskatīt grozu" at bounding box center [1065, 209] width 330 height 51
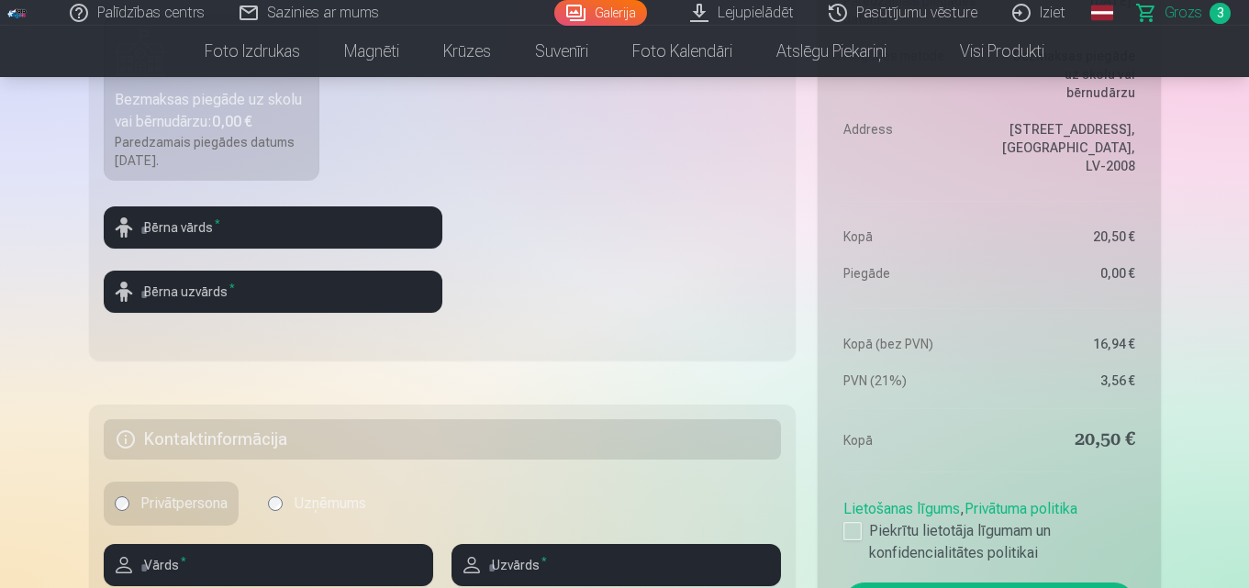
scroll to position [918, 0]
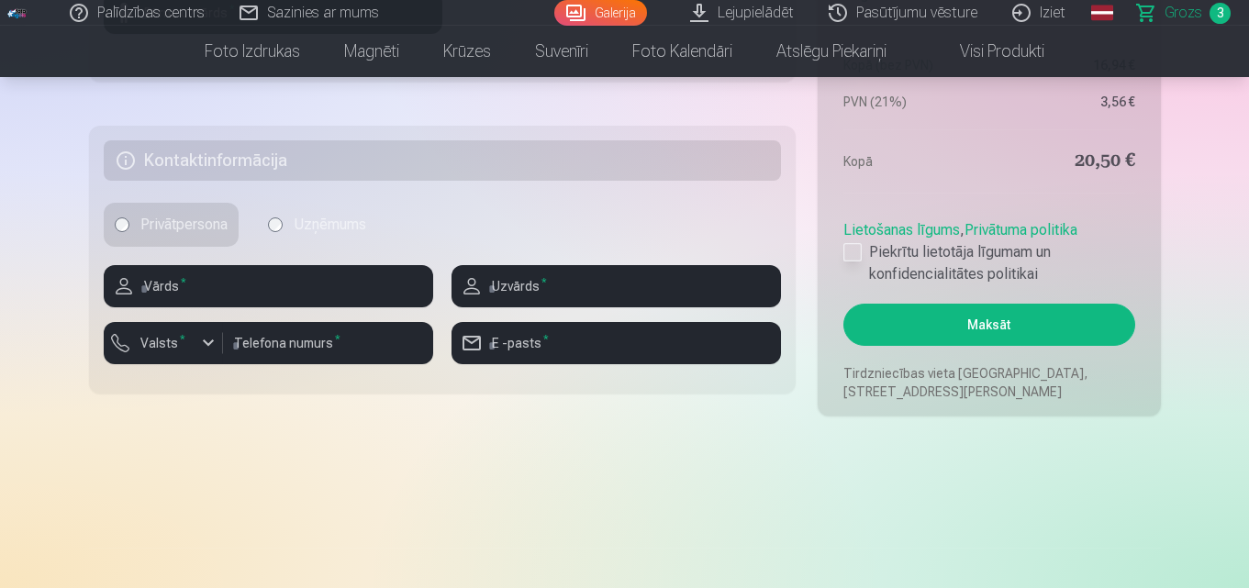
click at [847, 256] on div at bounding box center [852, 252] width 18 height 18
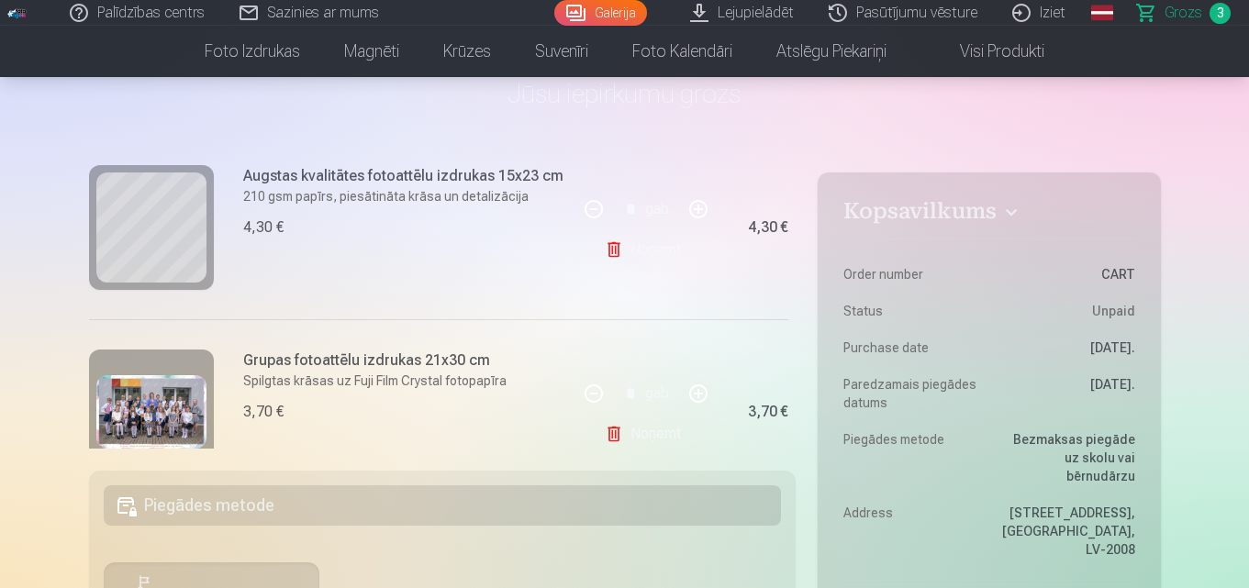
scroll to position [275, 0]
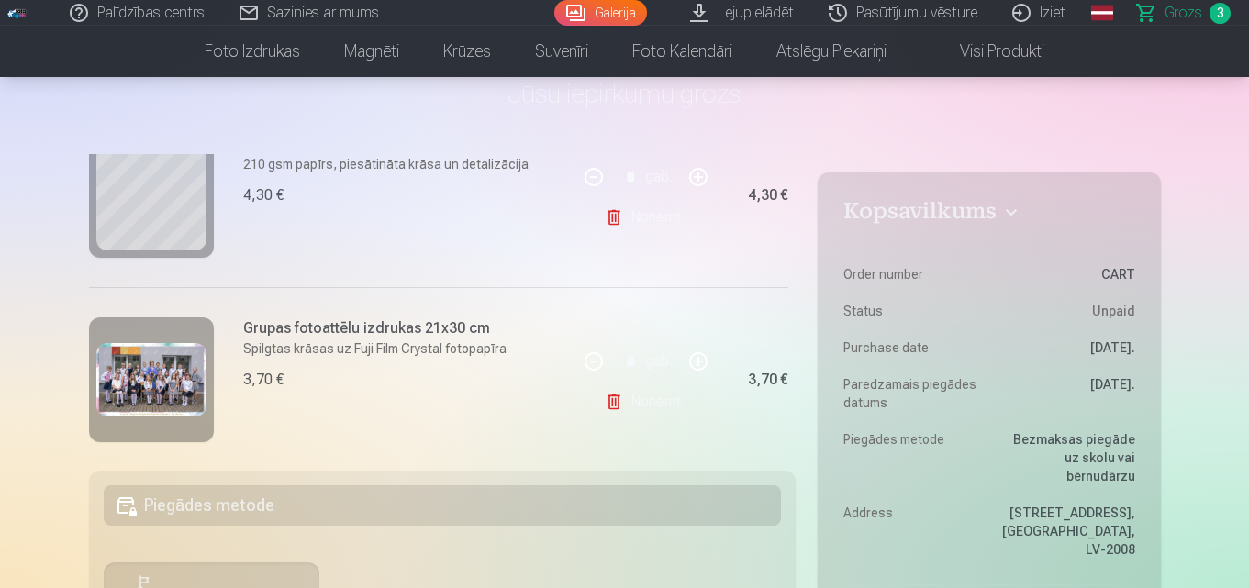
click at [289, 497] on h5 "Piegādes metode" at bounding box center [443, 505] width 678 height 40
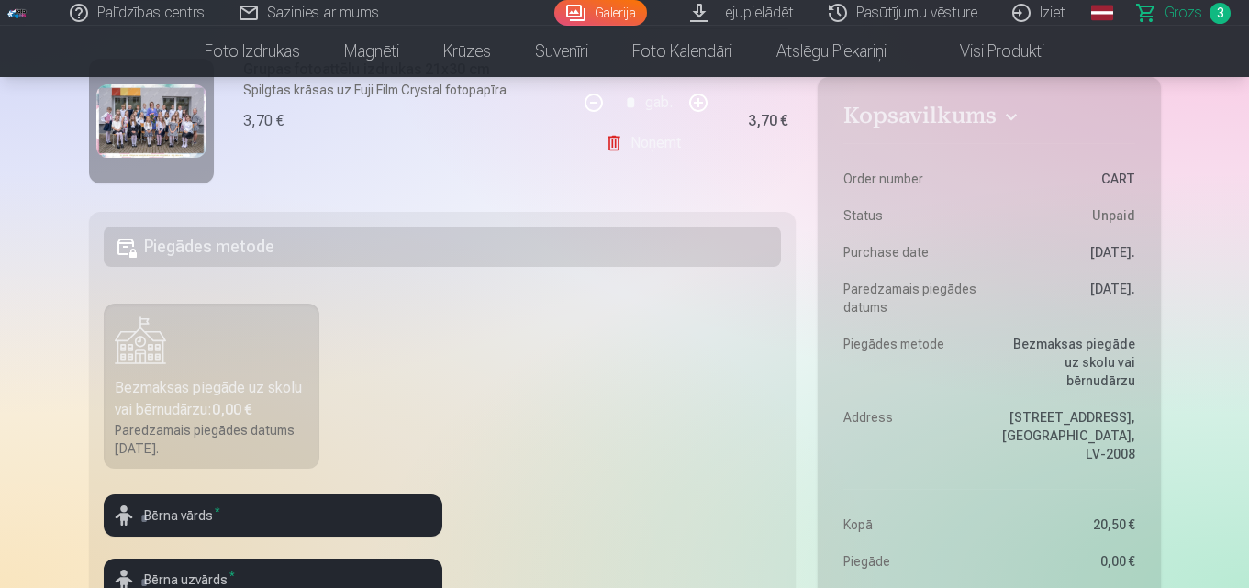
scroll to position [459, 0]
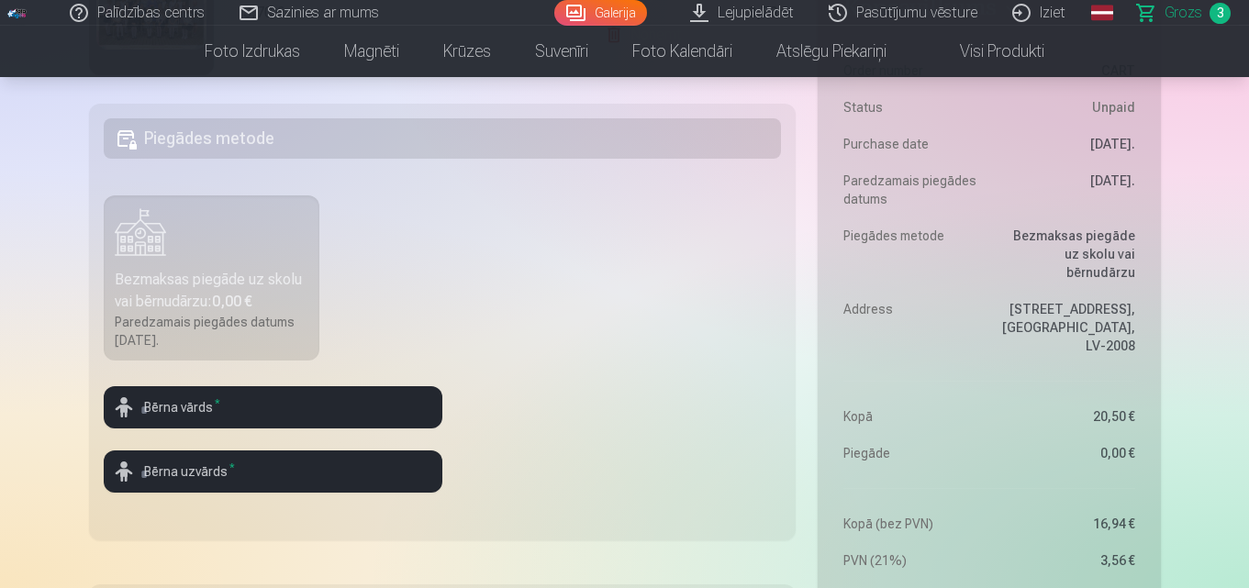
click at [177, 283] on div "Bezmaksas piegāde uz skolu vai bērnudārzu : 0,00 €" at bounding box center [212, 291] width 195 height 44
click at [232, 408] on input "text" at bounding box center [273, 407] width 339 height 42
type input "******"
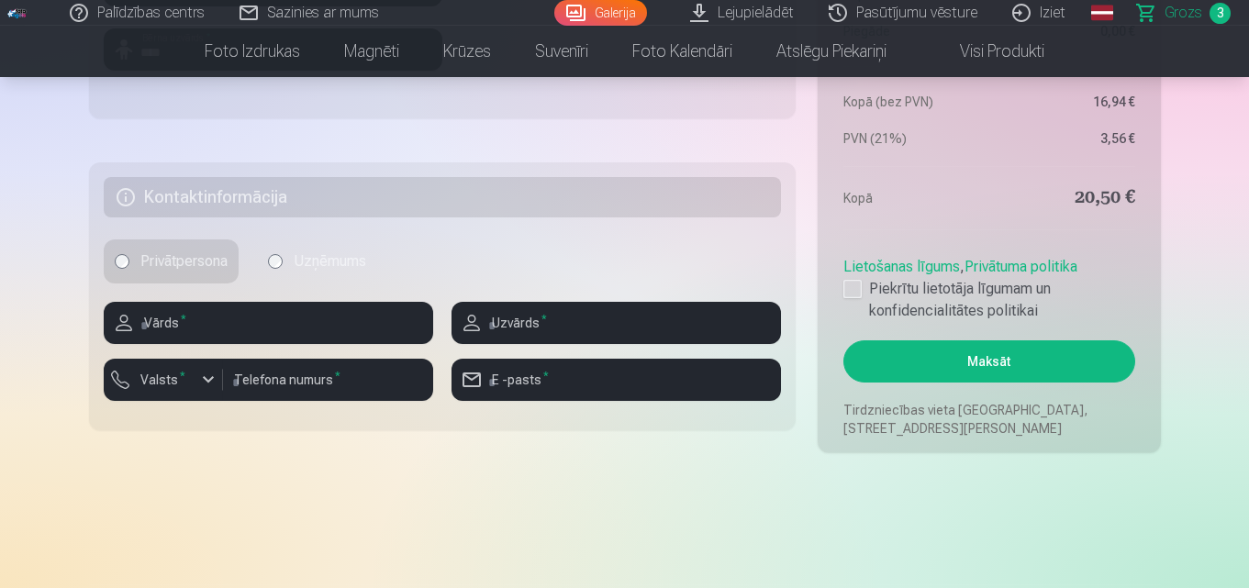
scroll to position [918, 0]
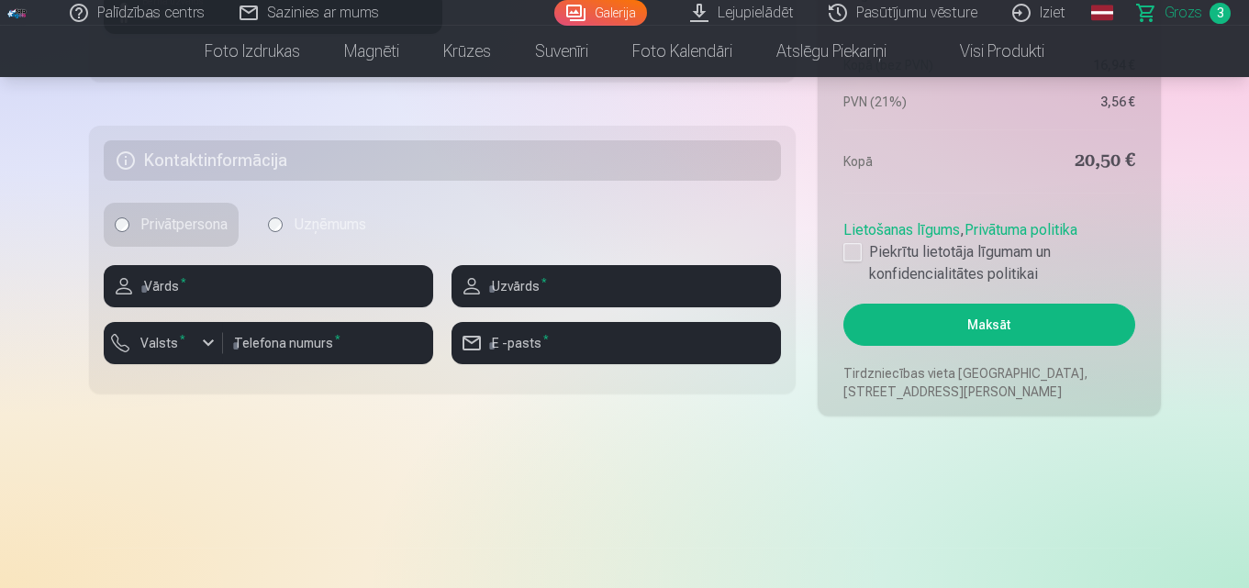
type input "****"
click at [239, 147] on h5 "Kontaktinformācija" at bounding box center [443, 160] width 678 height 40
click at [232, 161] on h5 "Kontaktinformācija" at bounding box center [443, 160] width 678 height 40
click at [218, 277] on input "text" at bounding box center [268, 286] width 329 height 42
type input "*****"
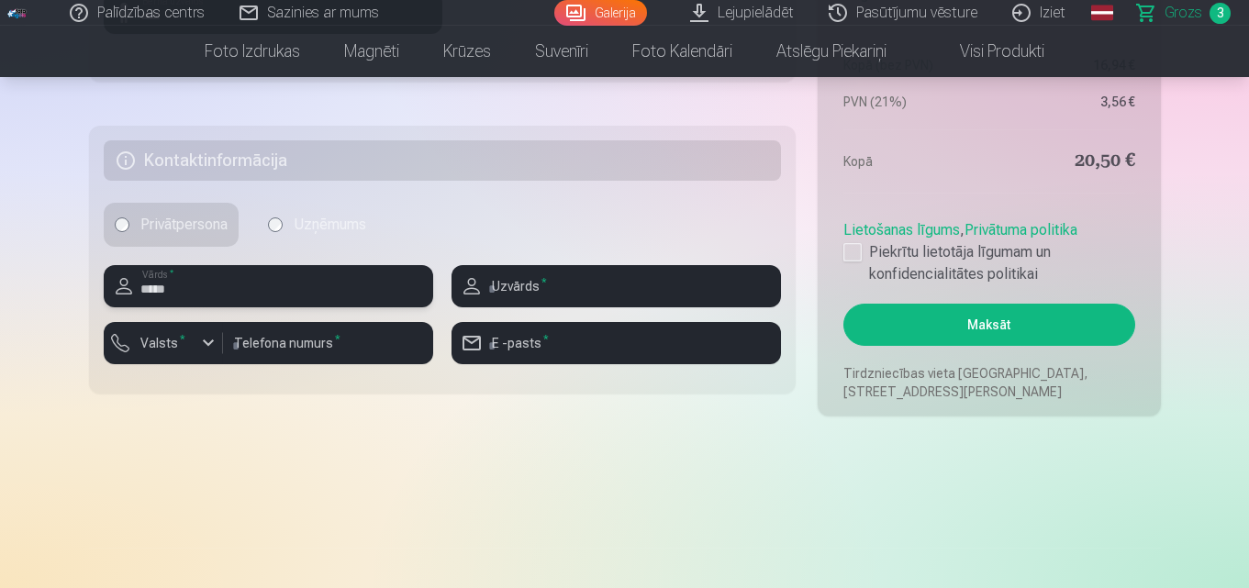
type input "****"
type input "********"
type input "**********"
click at [1018, 322] on button "Maksāt" at bounding box center [988, 325] width 291 height 42
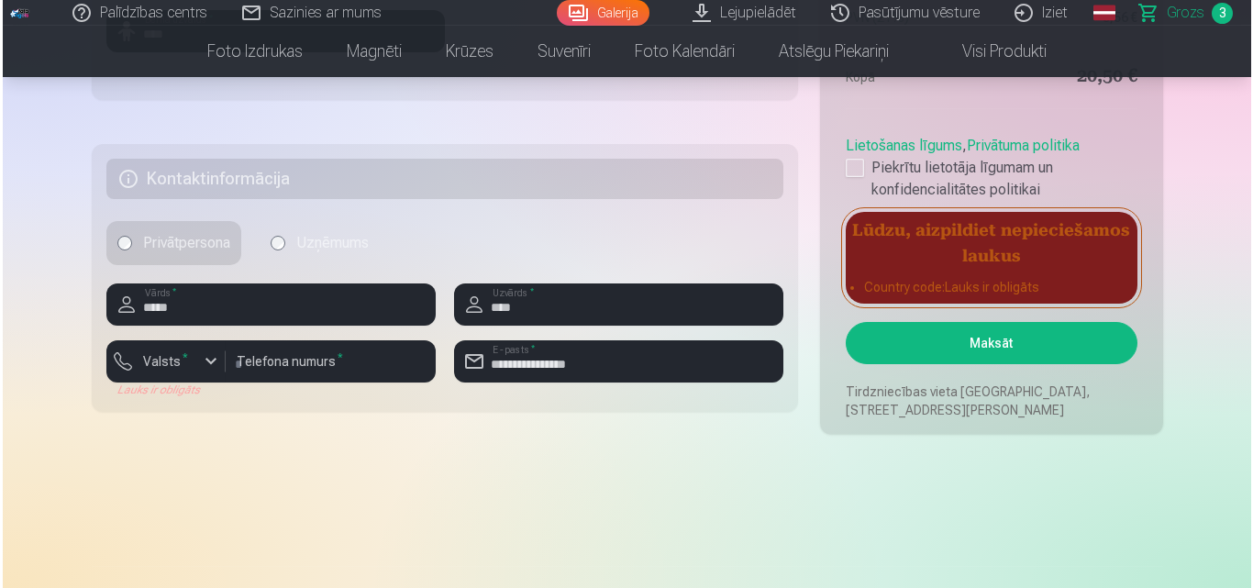
scroll to position [1009, 0]
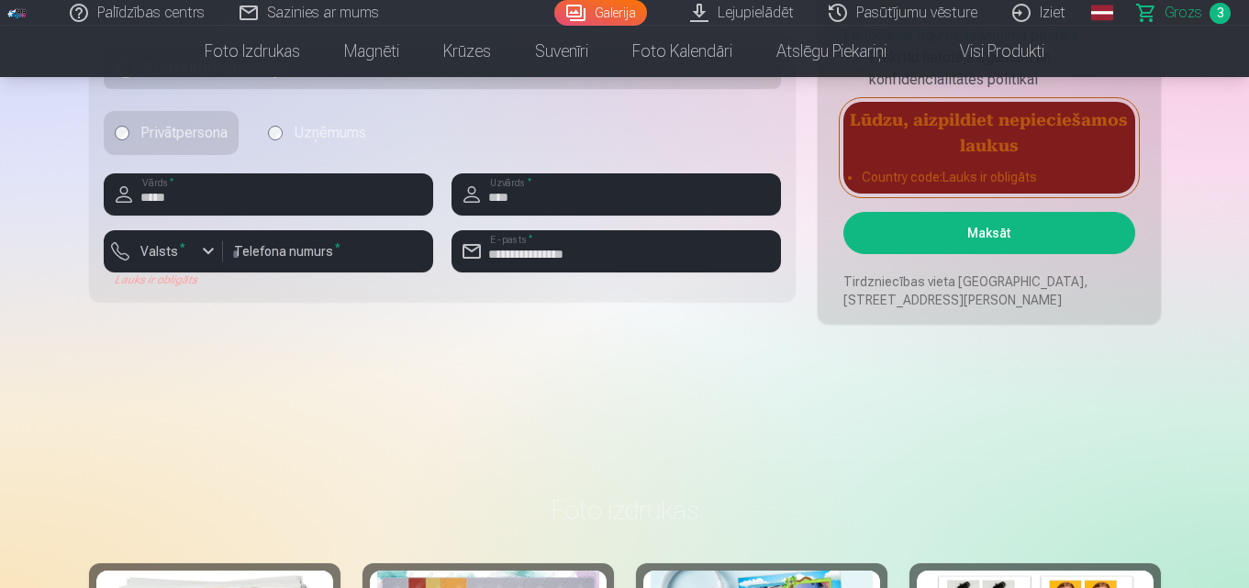
click at [206, 285] on div "Lauks ir obligāts" at bounding box center [163, 280] width 119 height 15
click at [156, 253] on label "Valsts *" at bounding box center [163, 251] width 60 height 18
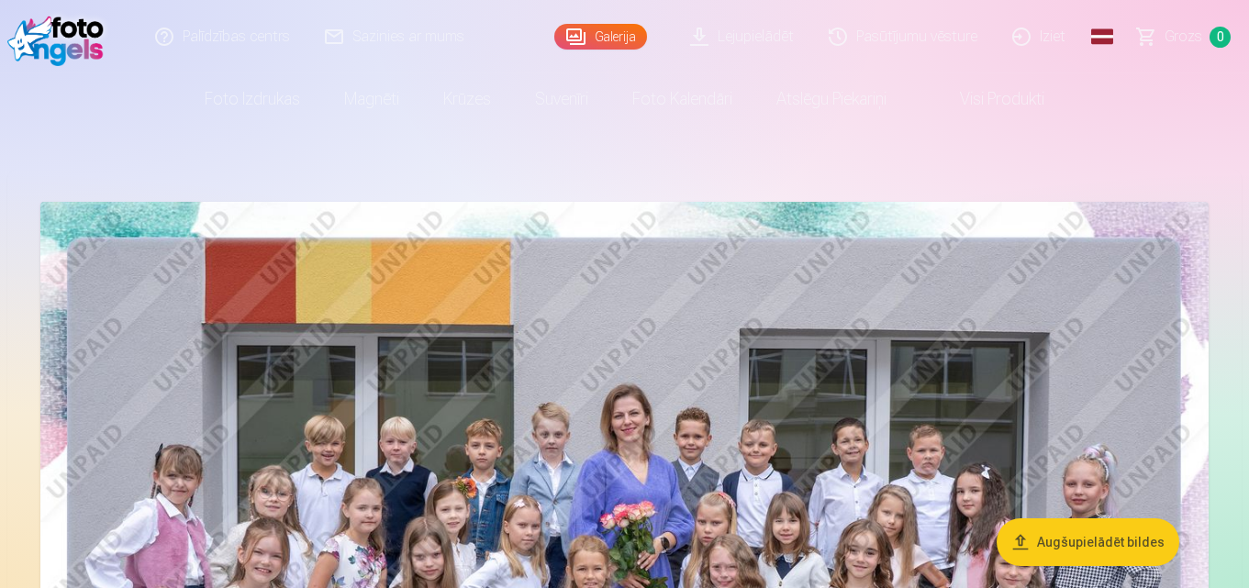
click at [1058, 29] on link "Iziet" at bounding box center [1040, 36] width 88 height 73
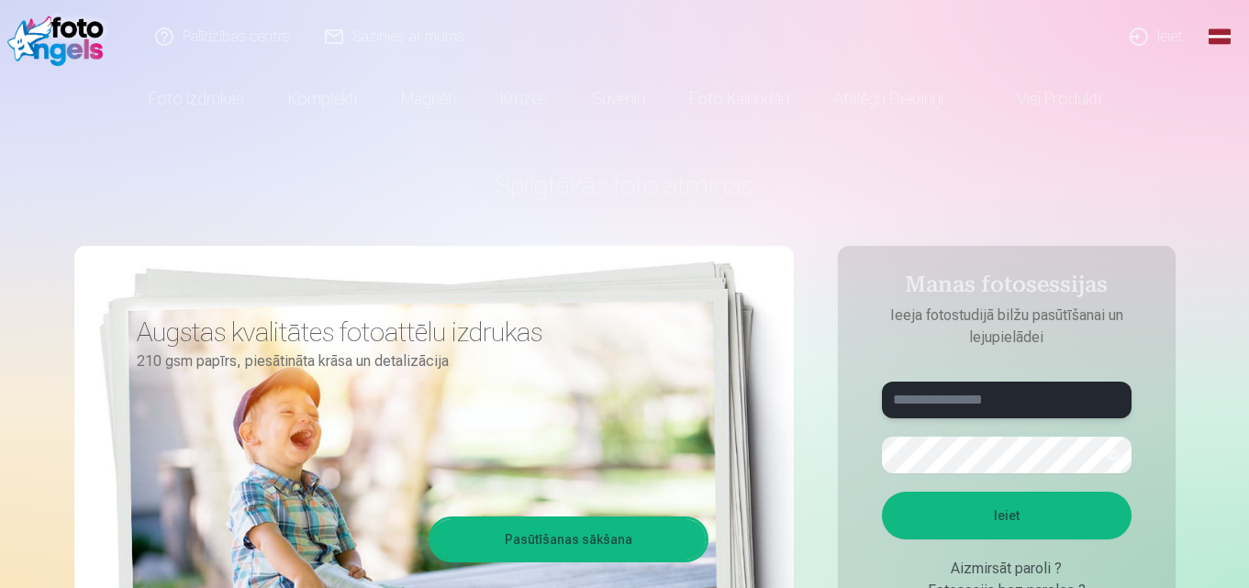
click at [930, 405] on input "text" at bounding box center [1007, 400] width 250 height 37
type input "**********"
click at [882, 492] on button "Ieiet" at bounding box center [1007, 516] width 250 height 48
